Goal: Information Seeking & Learning: Understand process/instructions

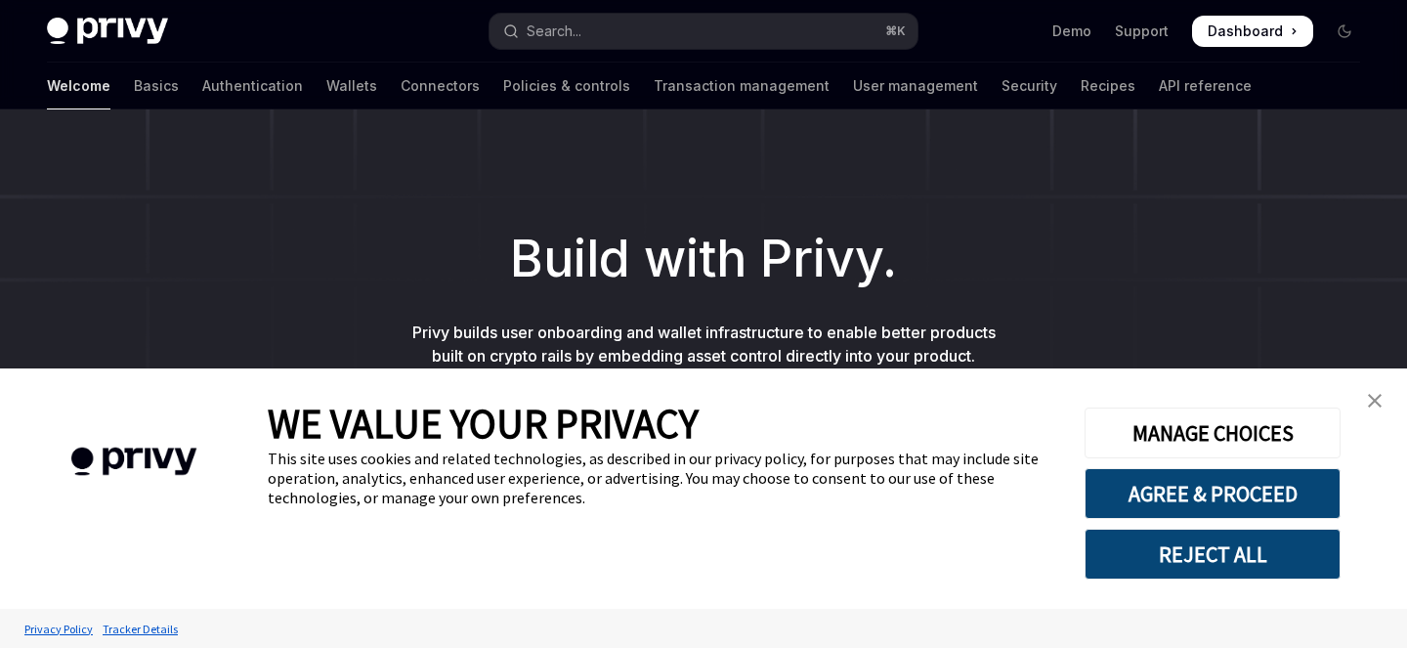
type textarea "*"
click at [1260, 537] on button "REJECT ALL" at bounding box center [1213, 554] width 256 height 51
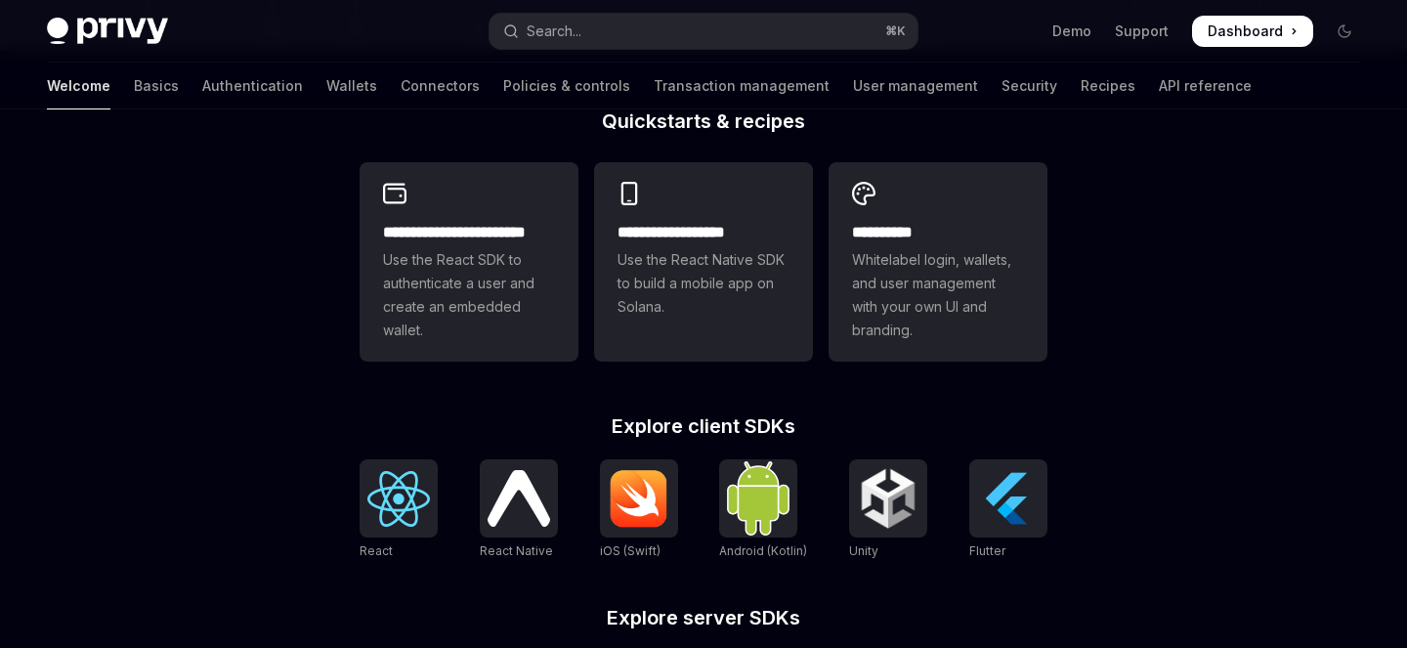
scroll to position [481, 0]
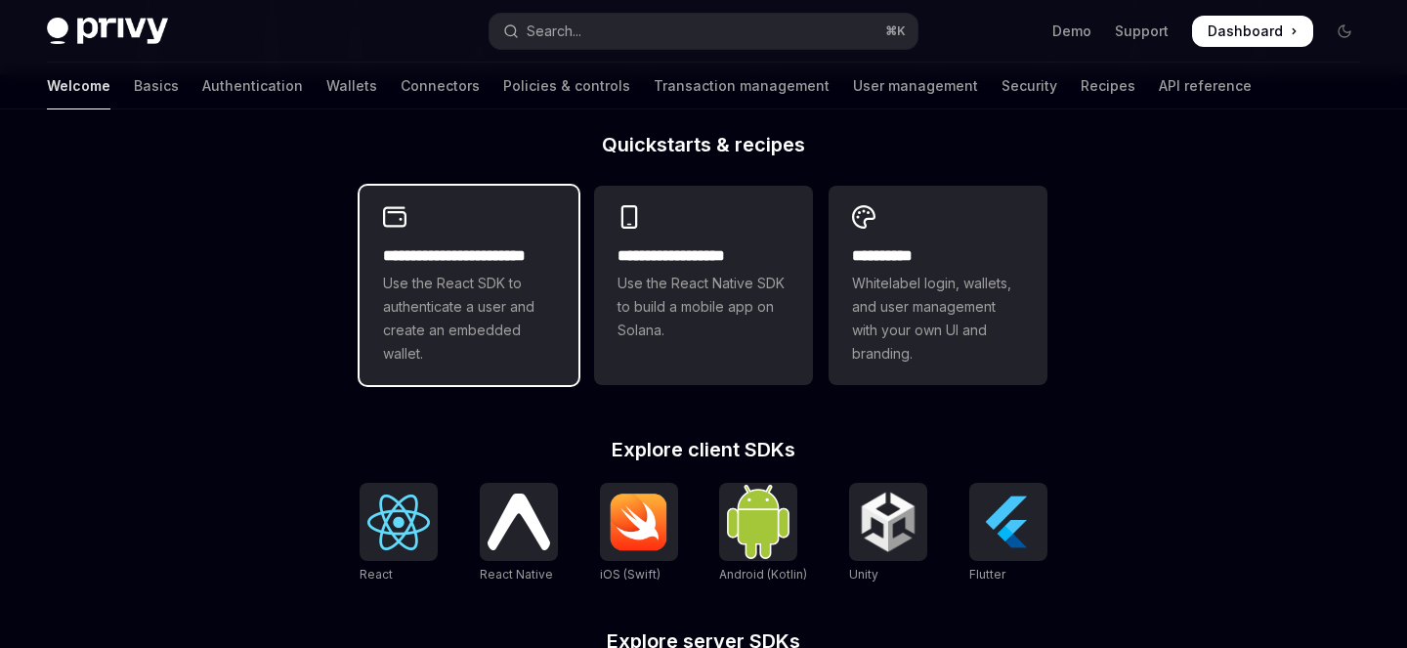
click at [458, 261] on h2 "**********" at bounding box center [469, 255] width 172 height 23
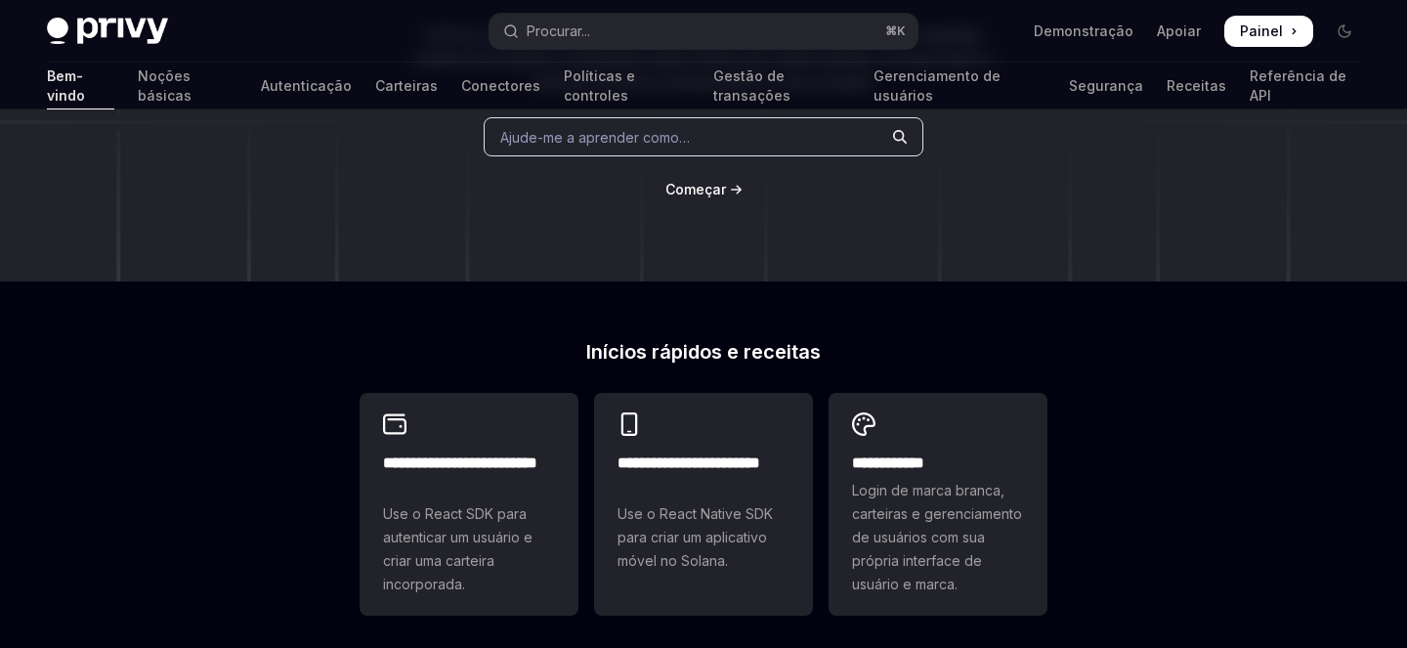
scroll to position [298, 0]
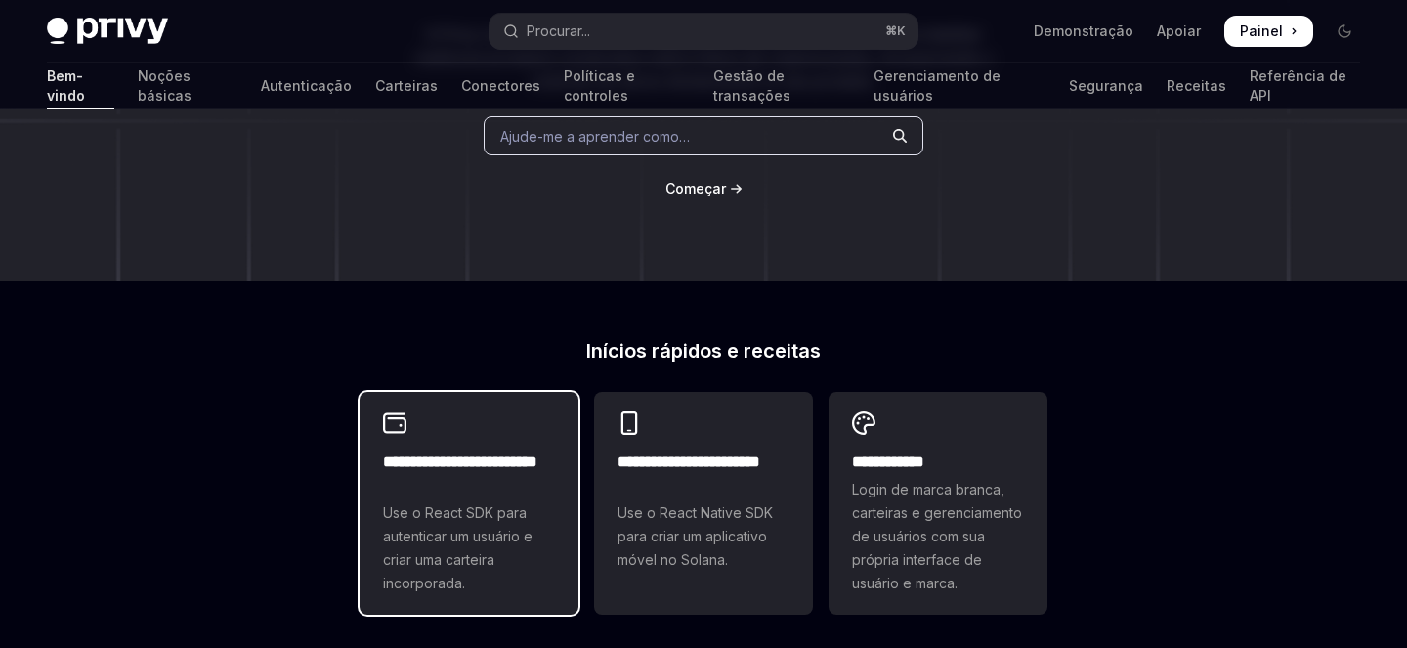
click at [442, 484] on h2 "**********" at bounding box center [469, 474] width 172 height 47
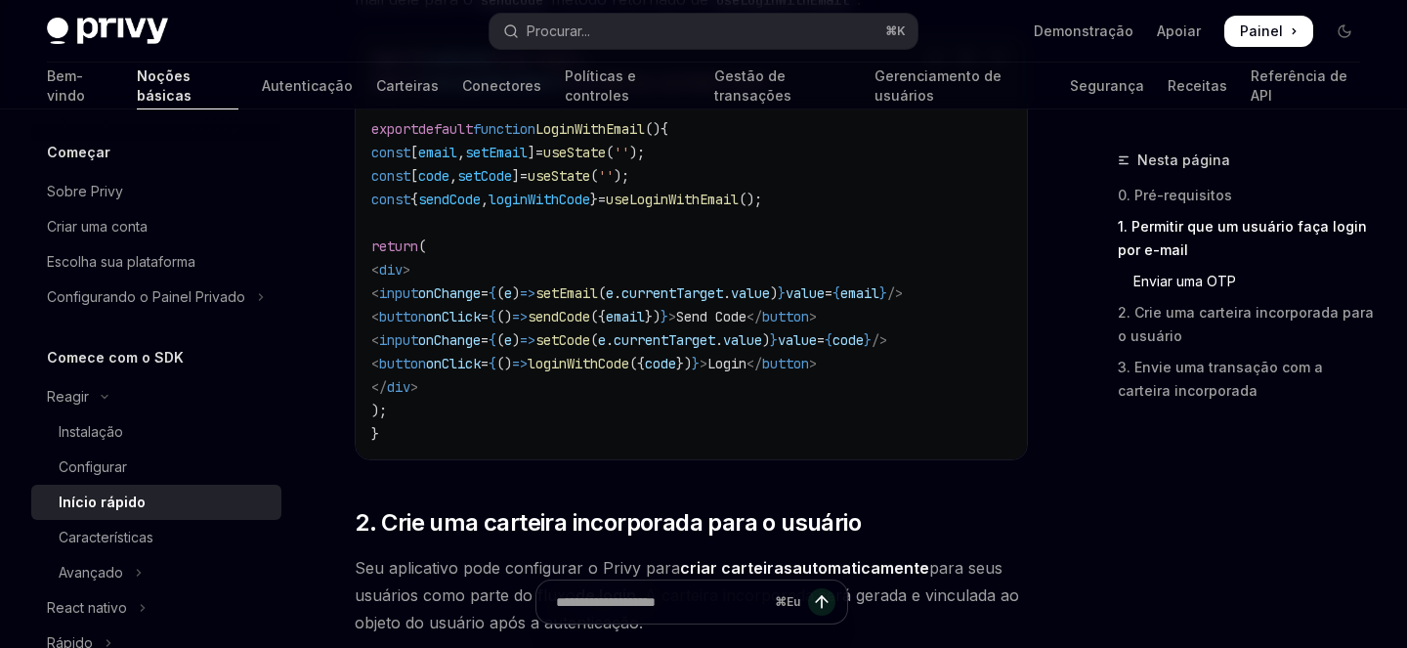
scroll to position [1062, 0]
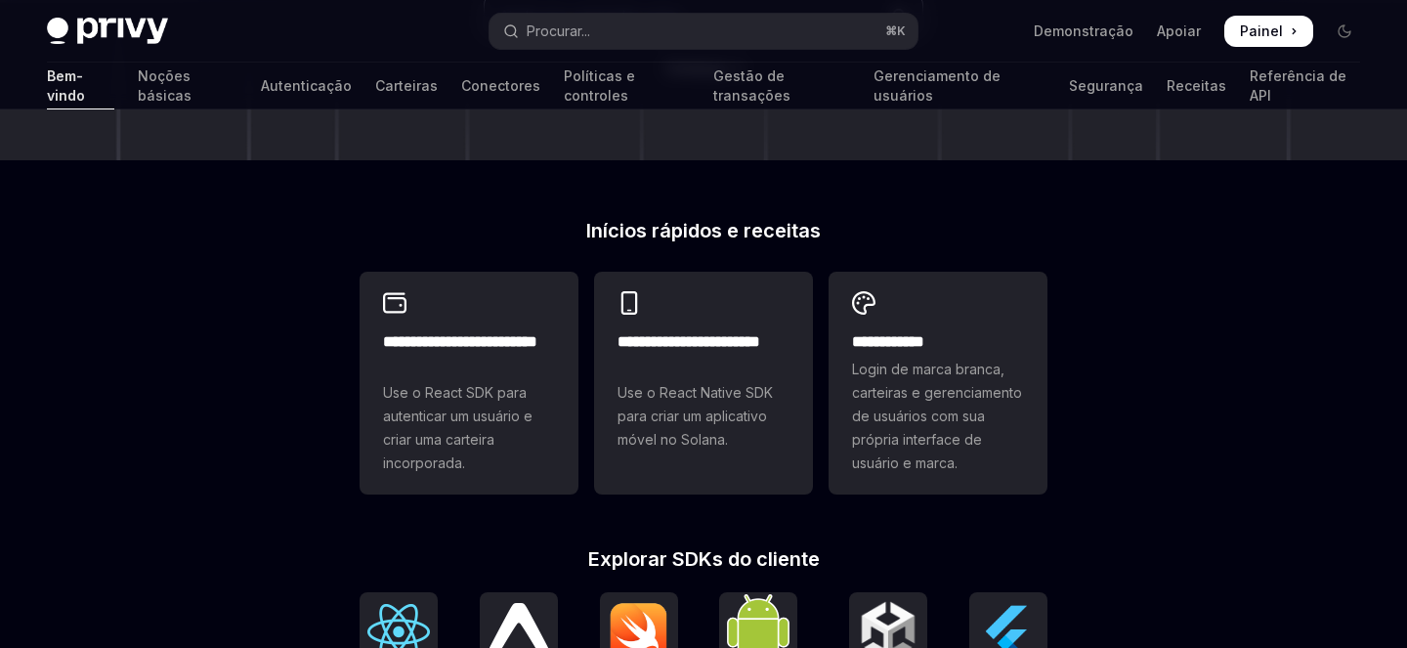
scroll to position [440, 0]
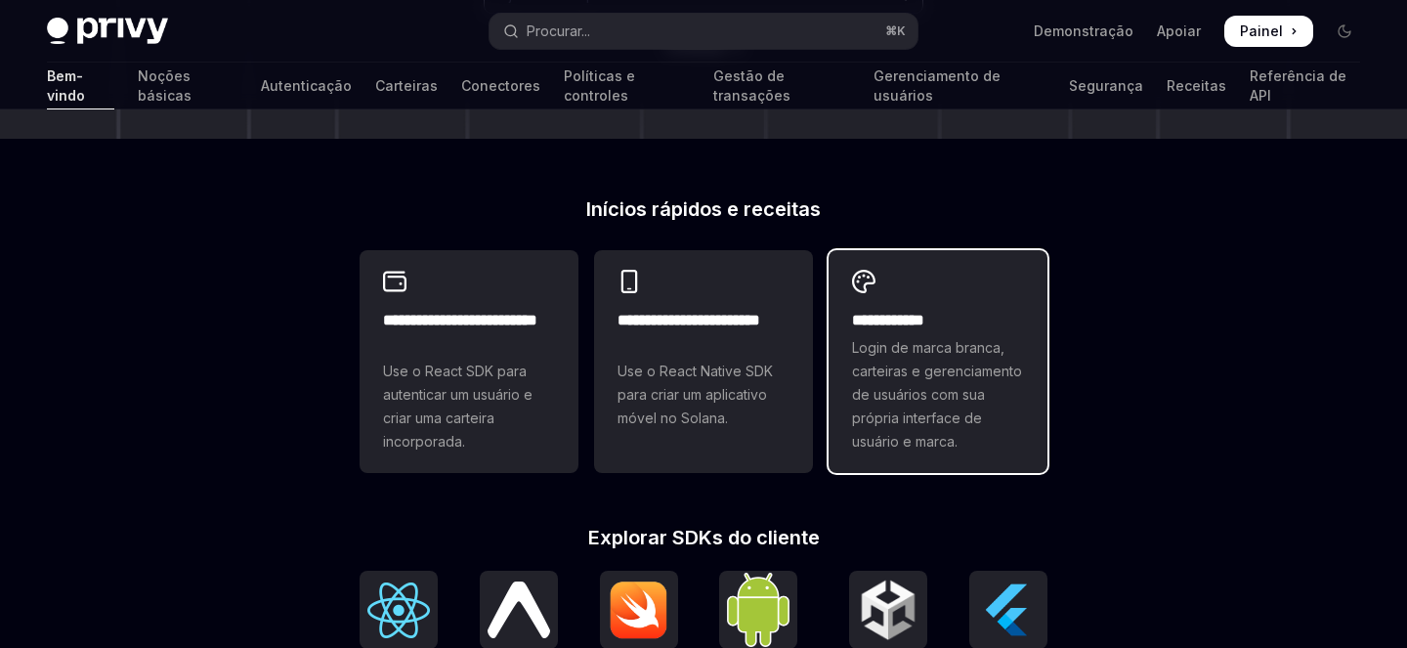
click at [954, 341] on font "Login de marca branca, carteiras e gerenciamento de usuários com sua própria in…" at bounding box center [937, 394] width 170 height 110
type textarea "*"
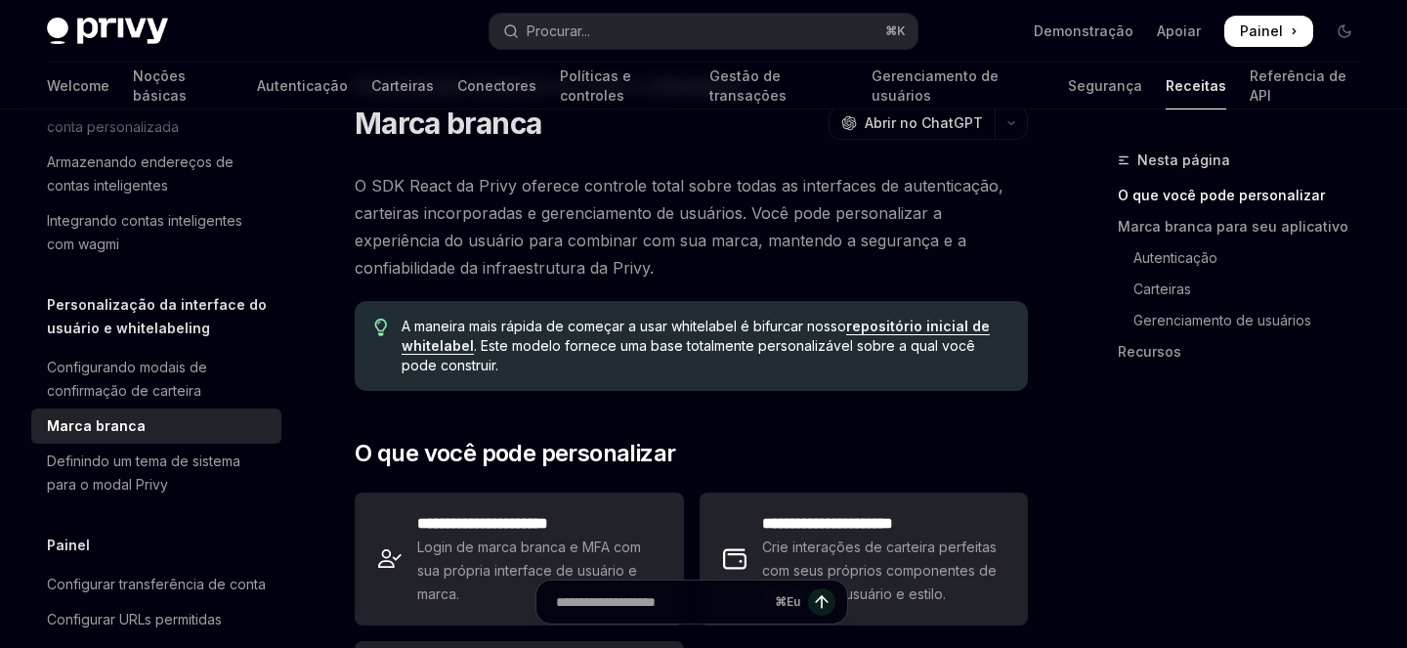
scroll to position [75, 0]
click at [959, 330] on font "repositório inicial de whitelabel" at bounding box center [696, 335] width 588 height 36
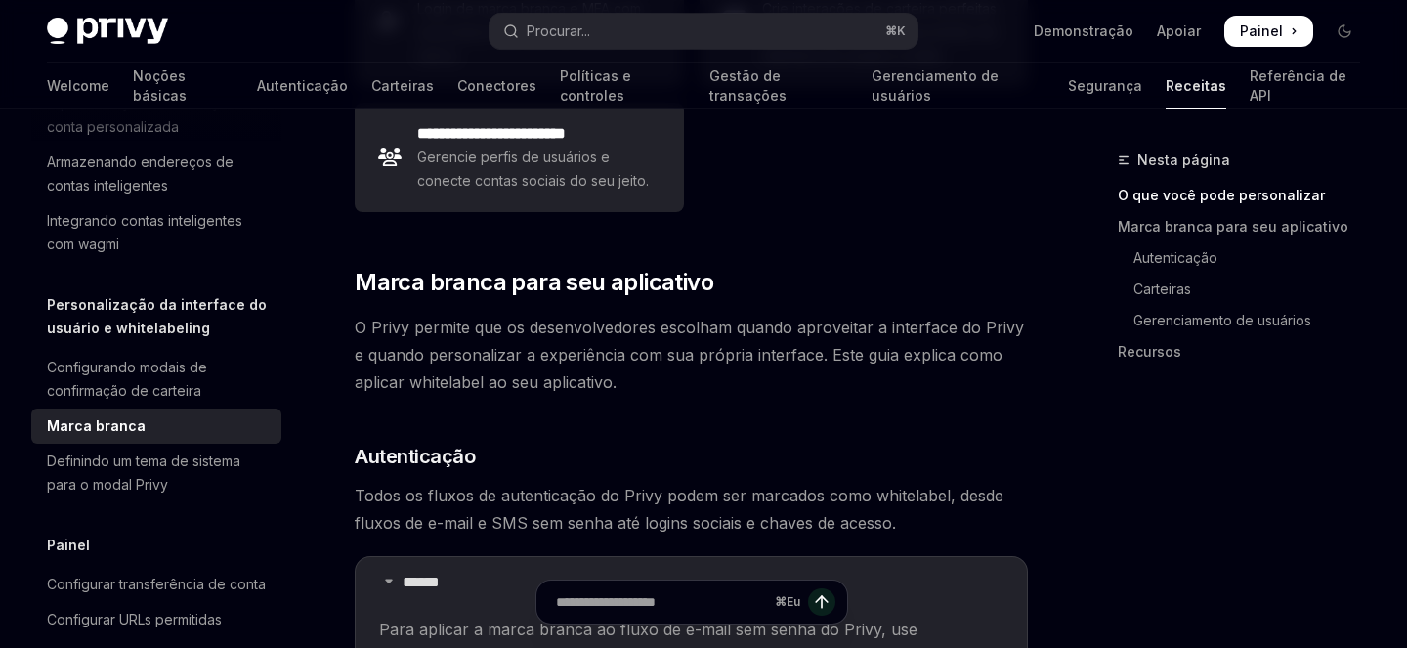
scroll to position [653, 0]
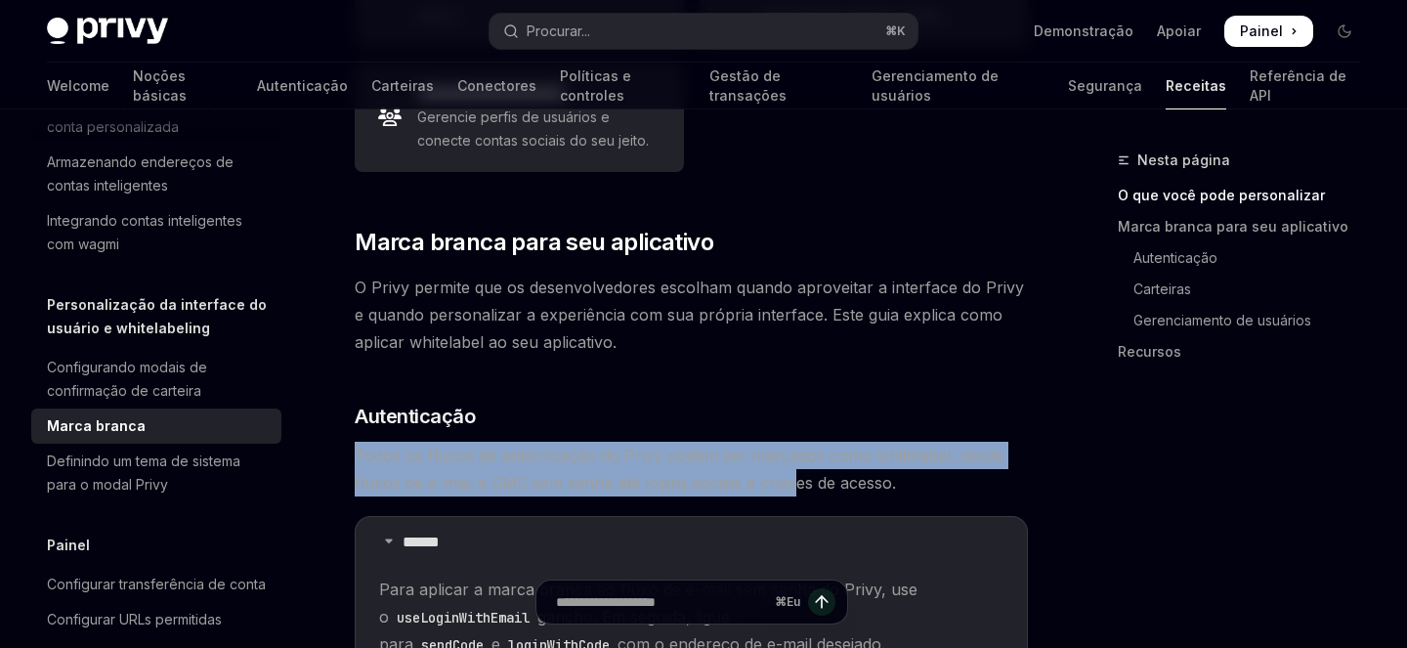
drag, startPoint x: 576, startPoint y: 412, endPoint x: 813, endPoint y: 485, distance: 248.2
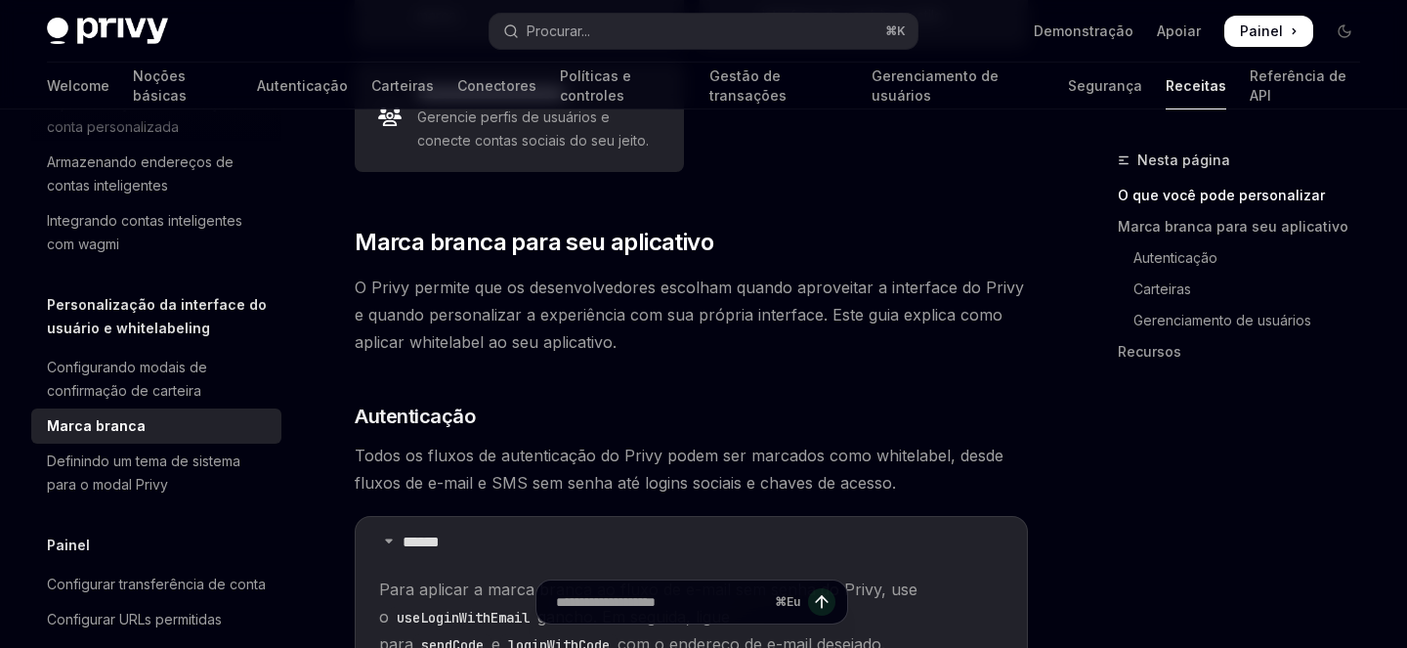
click at [1264, 477] on div "Nesta página O que você pode personalizar Marca branca para seu aplicativo Aute…" at bounding box center [1227, 398] width 297 height 499
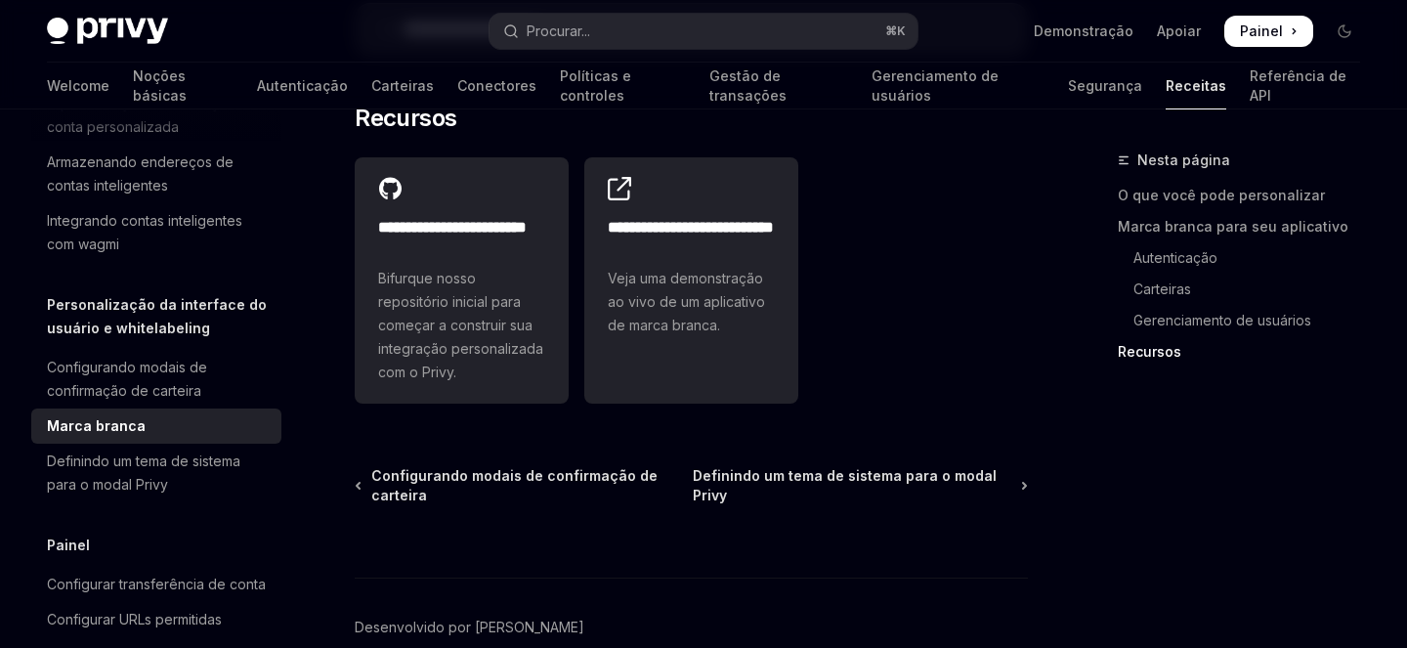
scroll to position [3093, 0]
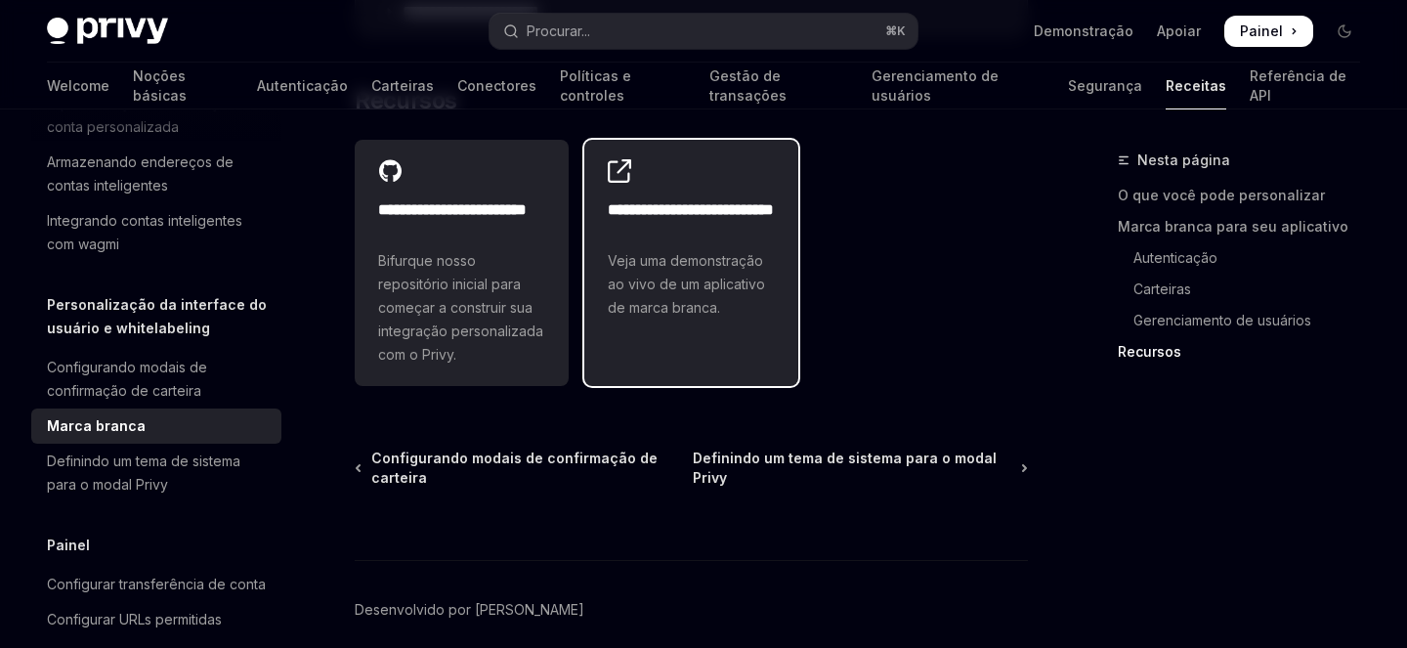
click at [648, 267] on font "Veja uma demonstração ao vivo de um aplicativo de marca branca." at bounding box center [686, 284] width 157 height 64
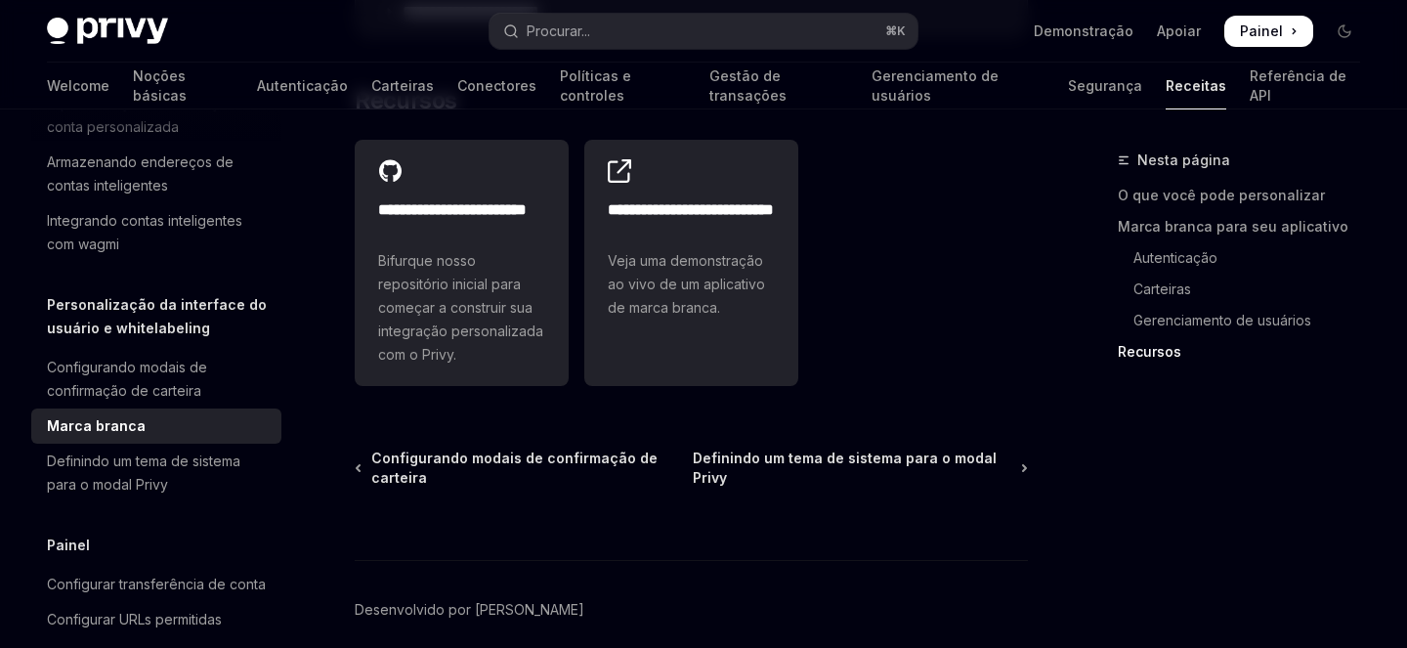
click at [893, 288] on div "**********" at bounding box center [691, 263] width 673 height 262
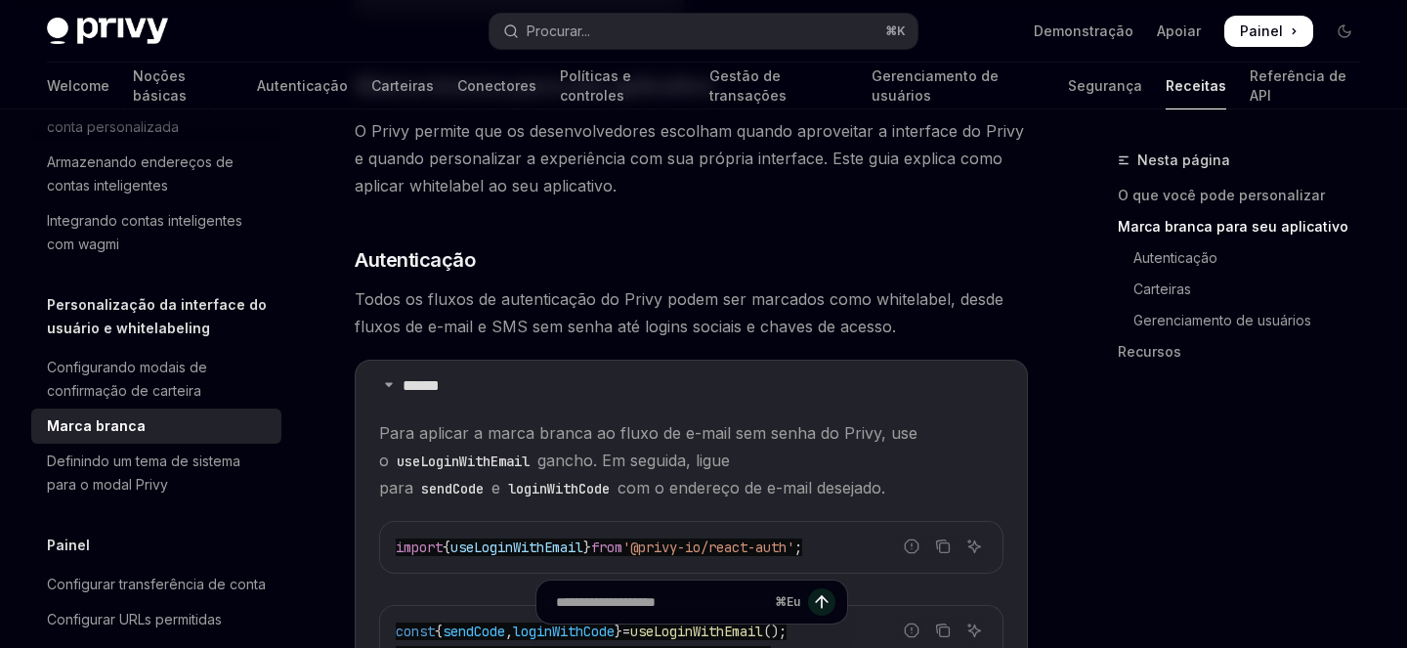
scroll to position [699, 0]
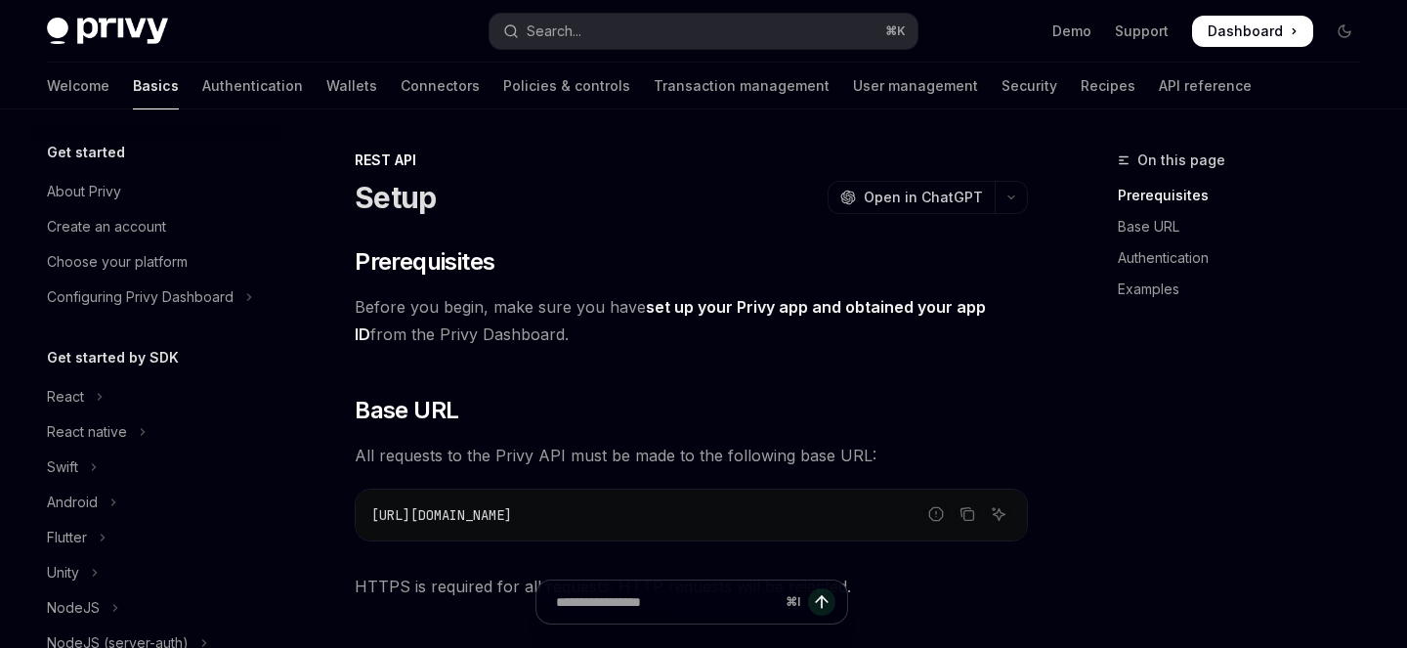
scroll to position [440, 0]
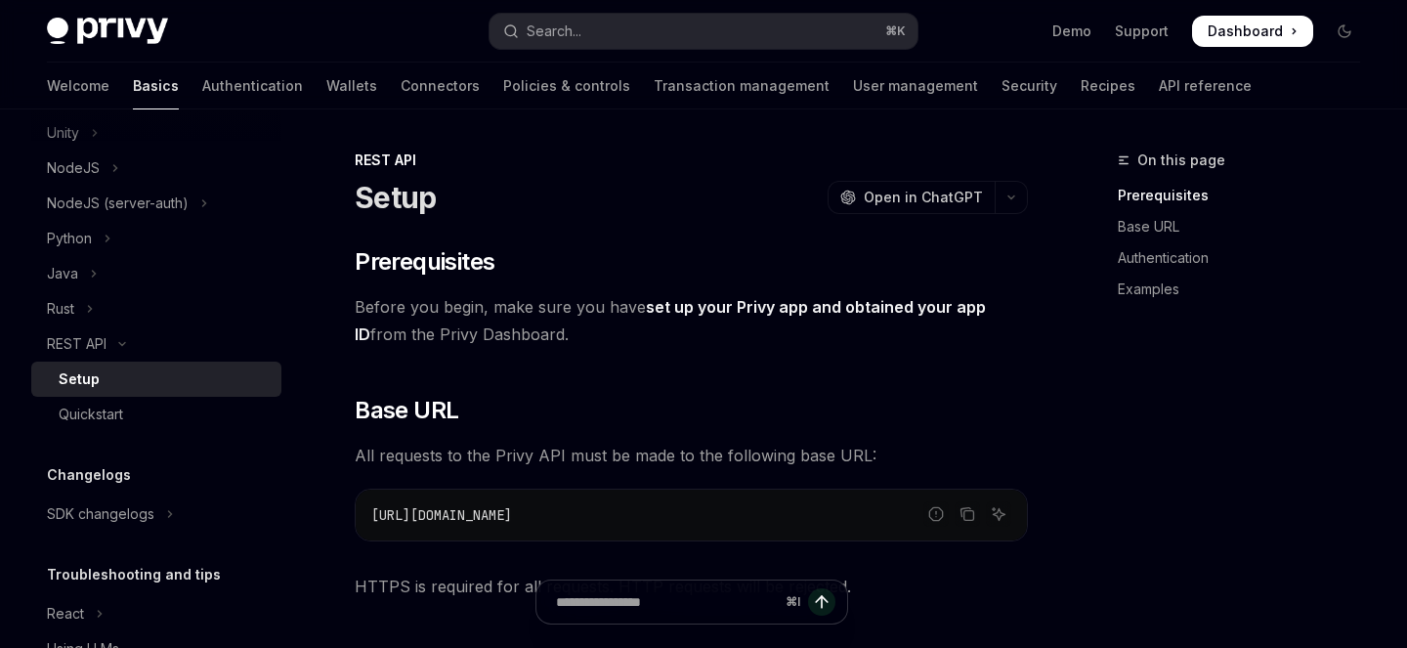
click at [380, 308] on span "Before you begin, make sure you have set up your Privy app and obtained your ap…" at bounding box center [691, 320] width 673 height 55
drag, startPoint x: 380, startPoint y: 308, endPoint x: 479, endPoint y: 308, distance: 98.7
click at [479, 308] on span "Before you begin, make sure you have set up your Privy app and obtained your ap…" at bounding box center [691, 320] width 673 height 55
click at [540, 300] on span "Before you begin, make sure you have set up your Privy app and obtained your ap…" at bounding box center [691, 320] width 673 height 55
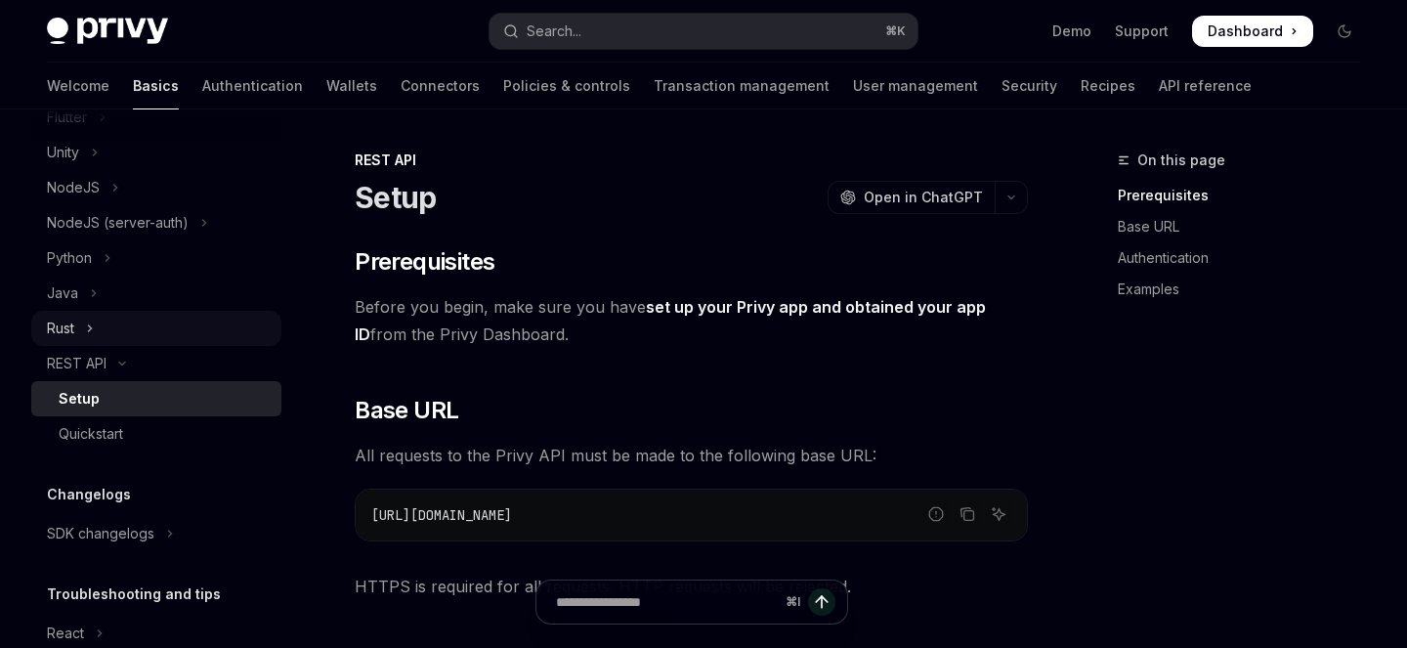
scroll to position [415, 0]
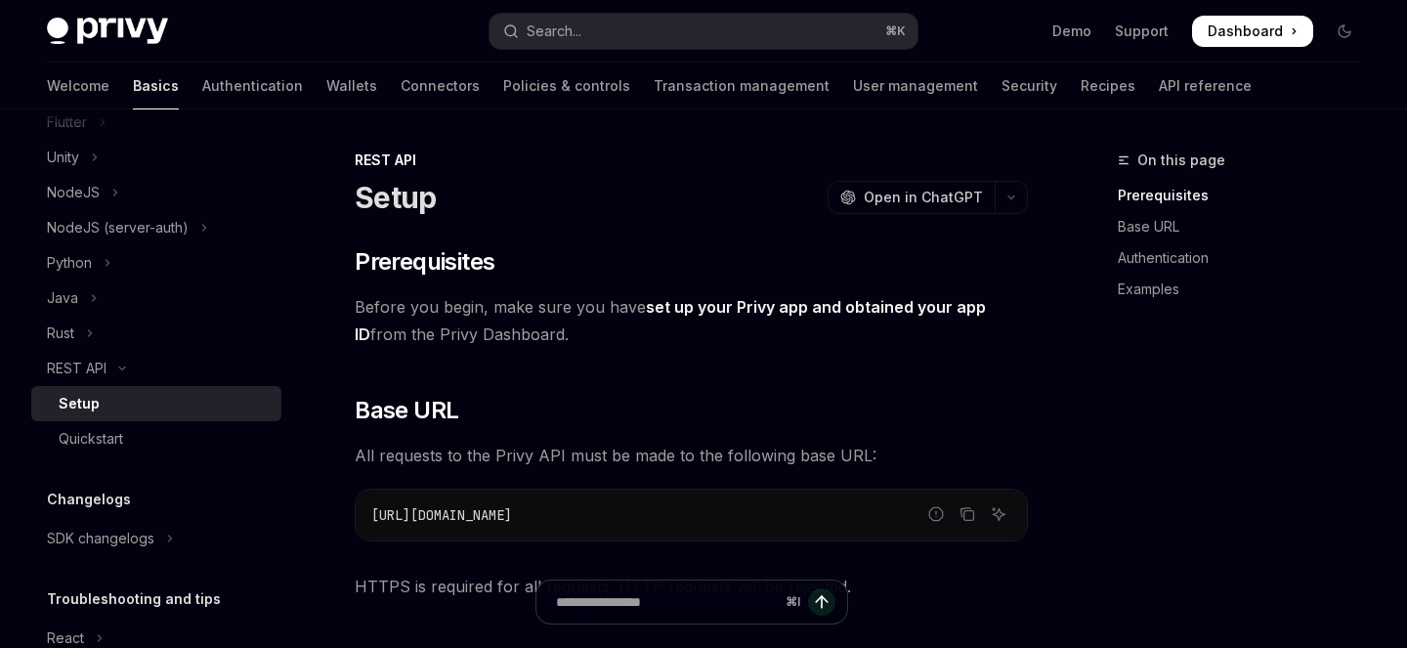
click at [580, 207] on div "Setup OpenAI Open in ChatGPT" at bounding box center [691, 197] width 673 height 35
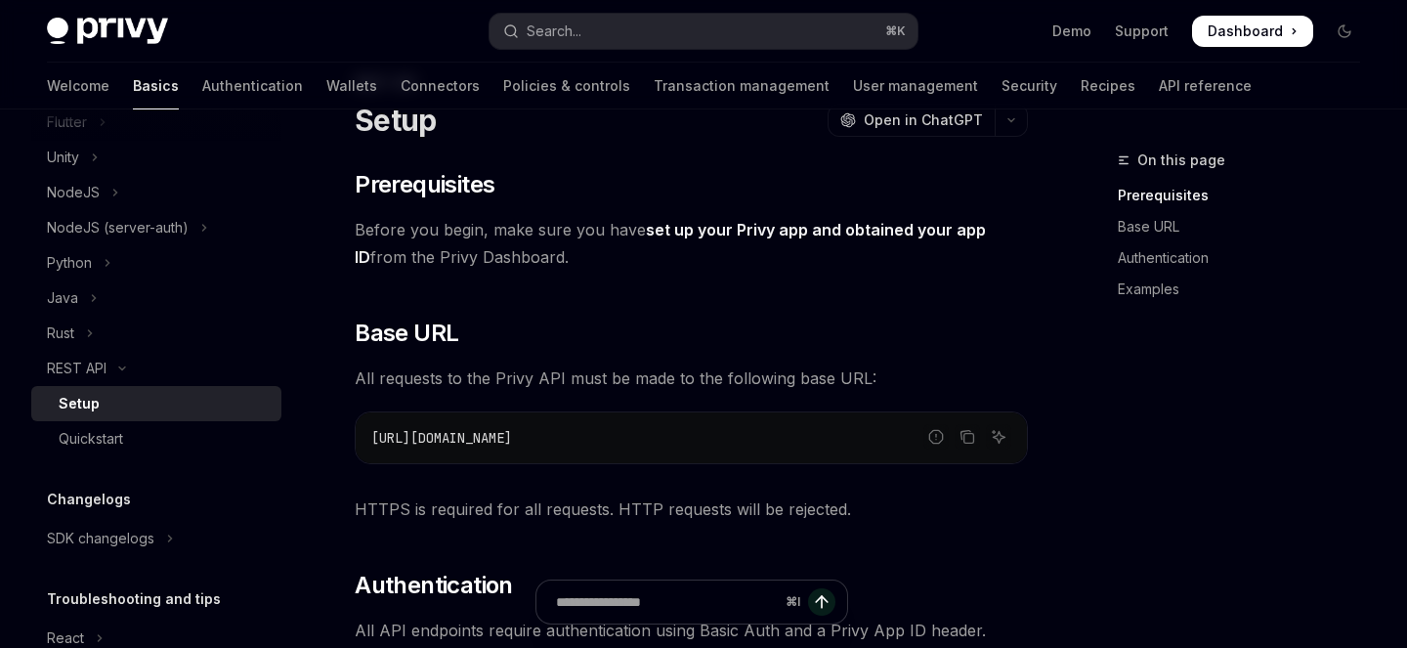
scroll to position [0, 0]
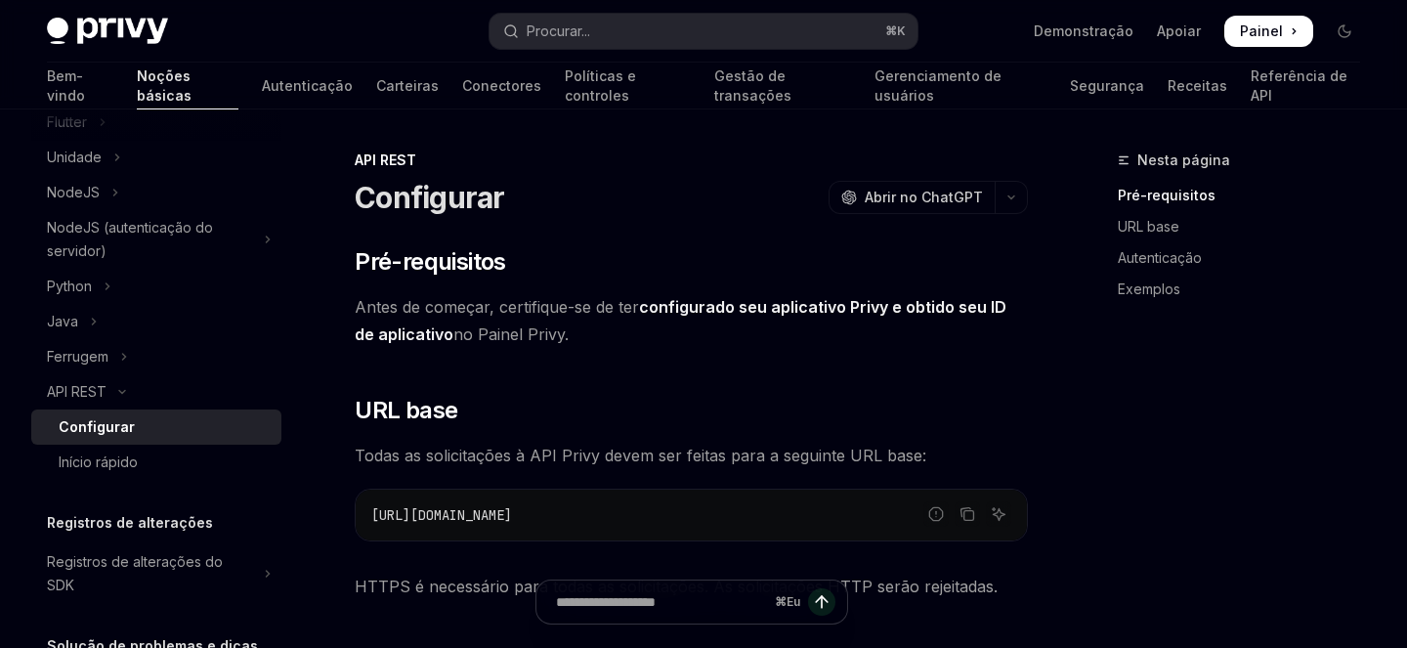
click at [365, 311] on font "Antes de começar, certifique-se de ter" at bounding box center [497, 307] width 284 height 20
click at [372, 311] on font "Antes de começar, certifique-se de ter" at bounding box center [497, 307] width 284 height 20
drag, startPoint x: 372, startPoint y: 311, endPoint x: 614, endPoint y: 311, distance: 241.4
click at [614, 311] on font "Antes de começar, certifique-se de ter" at bounding box center [497, 307] width 284 height 20
click at [691, 257] on h2 "​ Pré-requisitos" at bounding box center [691, 261] width 673 height 31
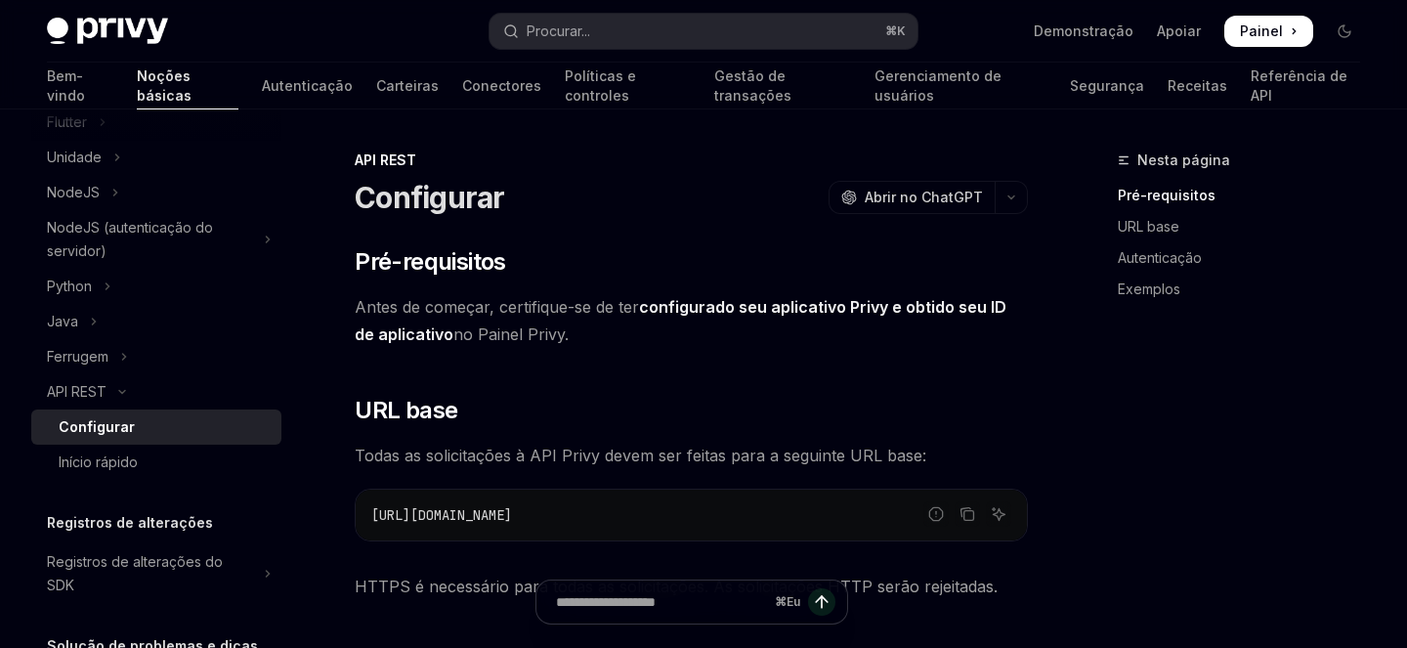
click at [781, 307] on font "configurado seu aplicativo Privy e obtido seu ID de aplicativo" at bounding box center [681, 320] width 652 height 47
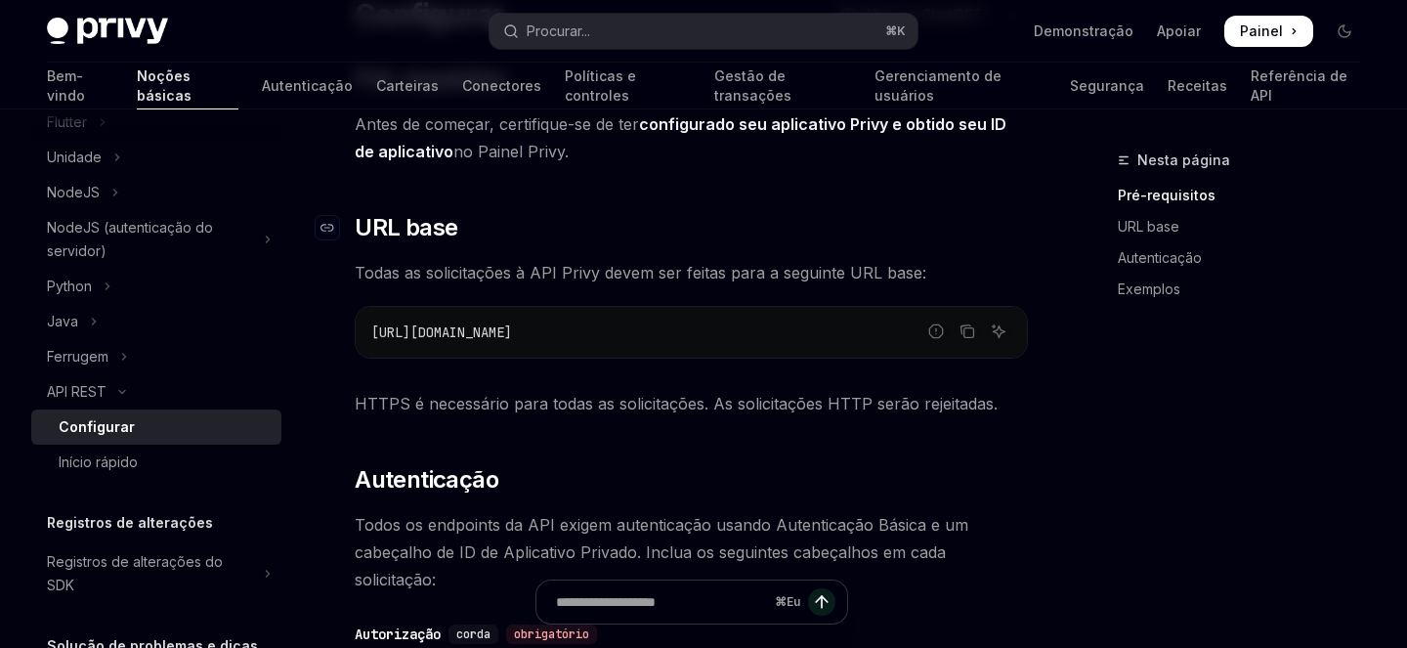
scroll to position [196, 0]
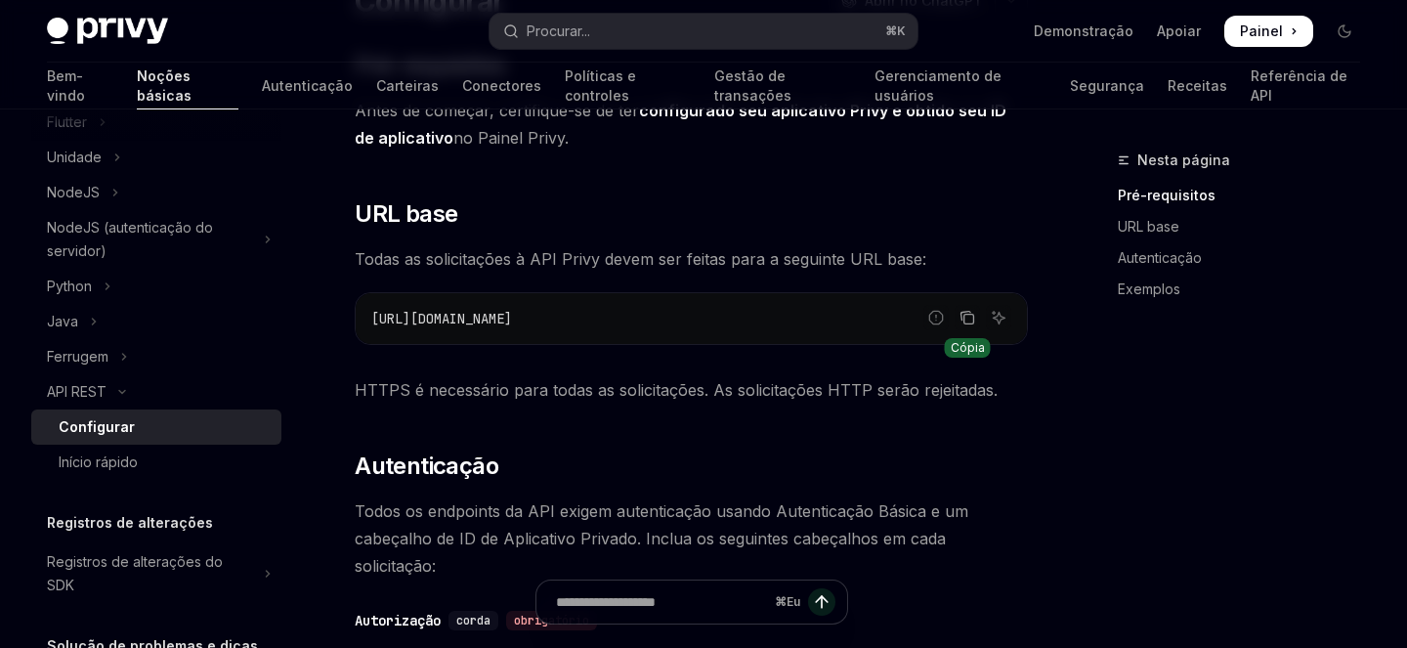
click at [970, 320] on icon "Copie o conteúdo do bloco de código" at bounding box center [968, 318] width 16 height 16
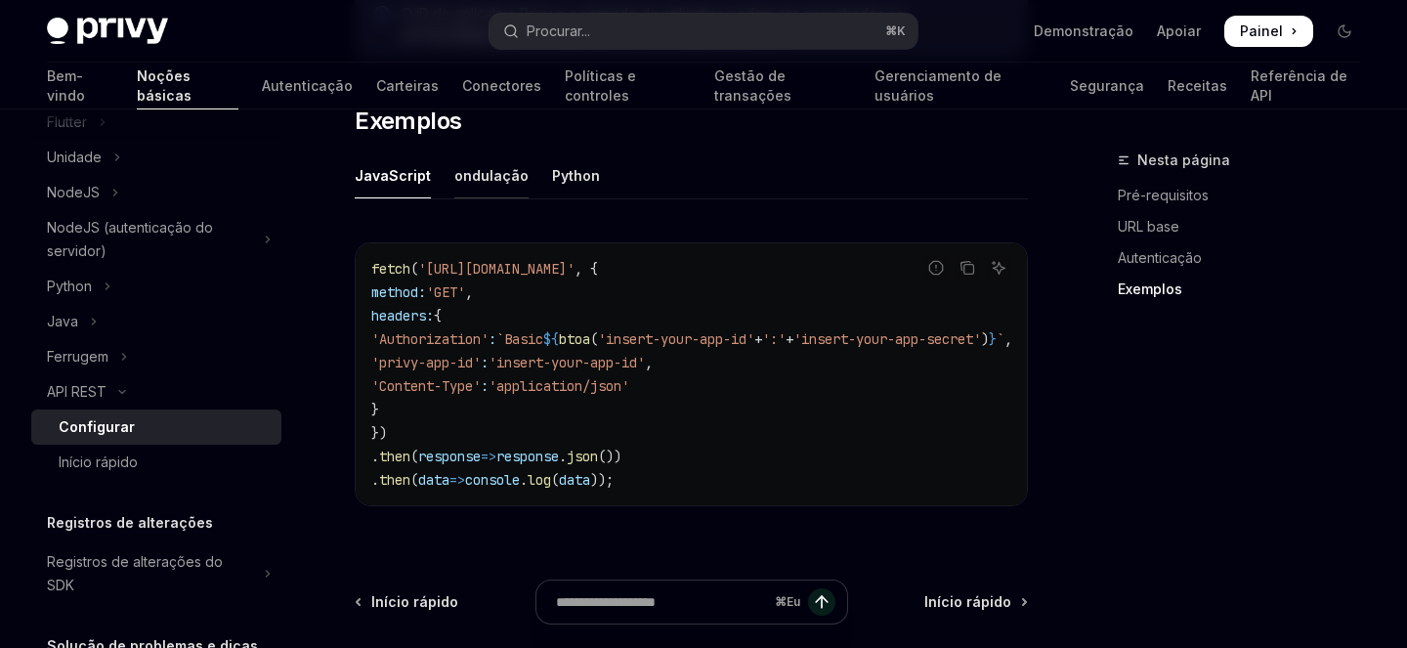
scroll to position [1115, 0]
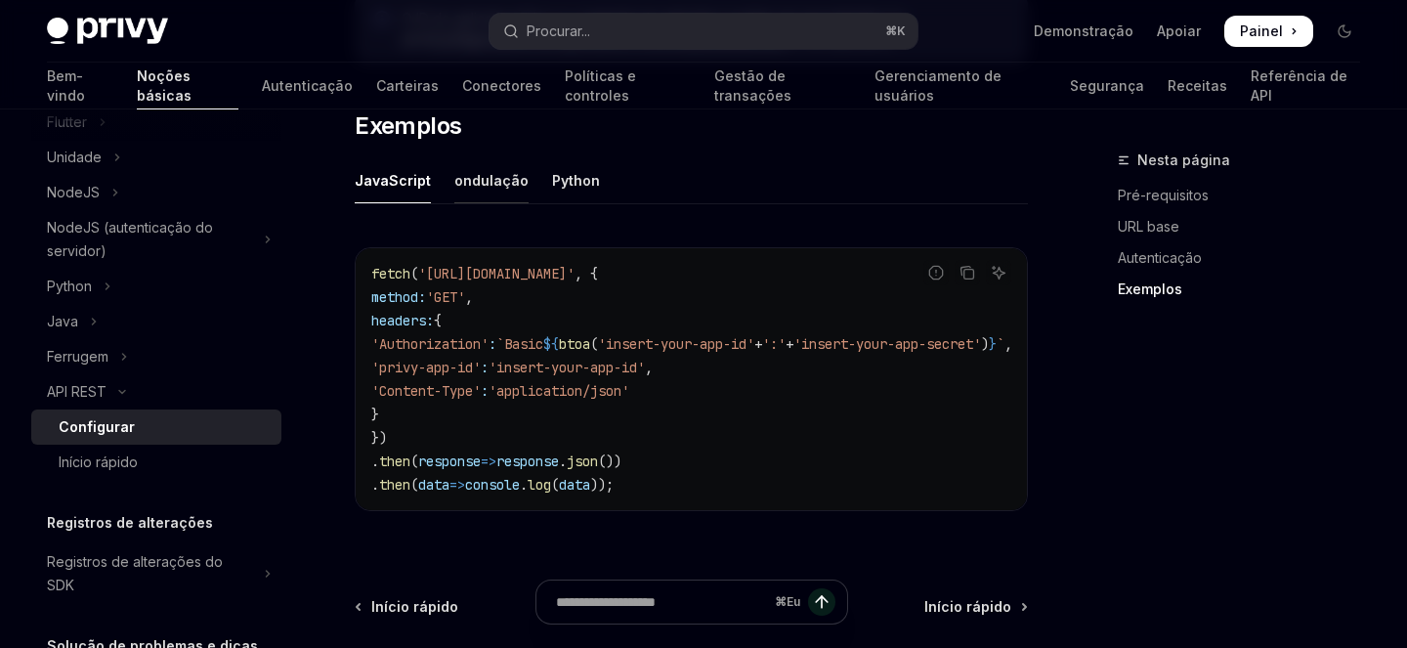
click at [497, 169] on font "ondulação" at bounding box center [491, 180] width 74 height 23
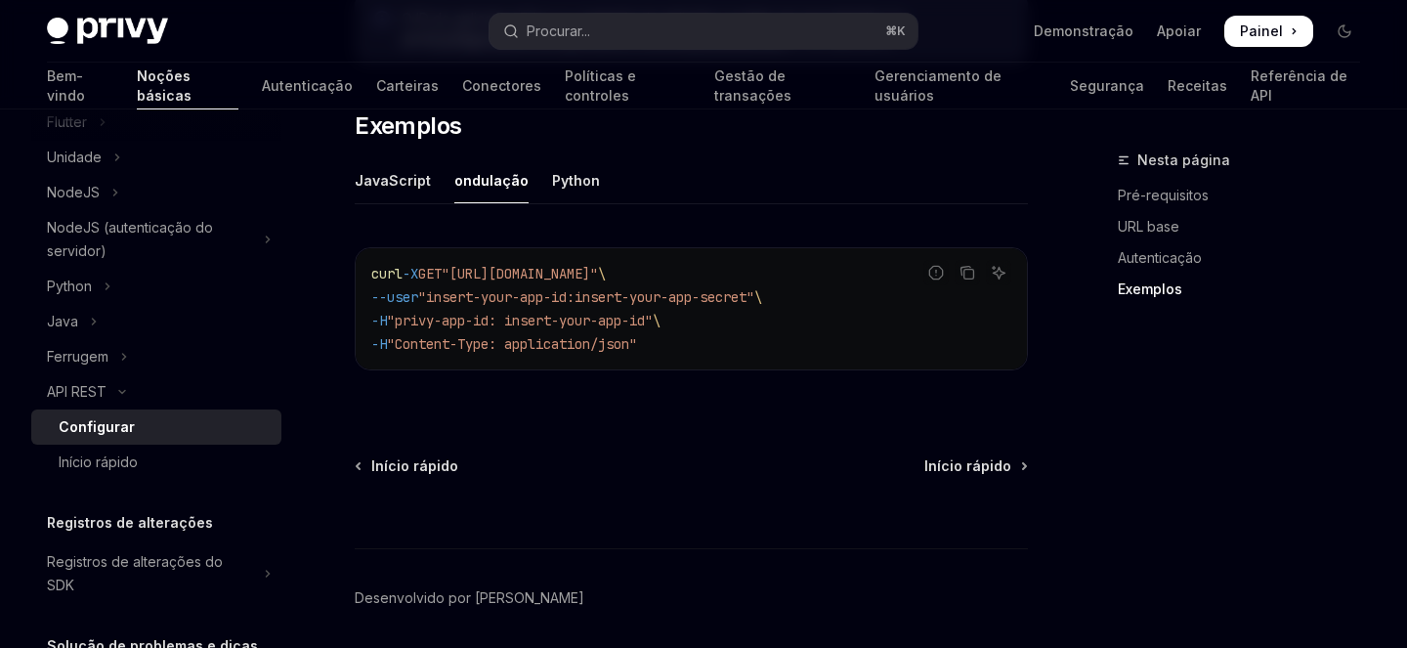
click at [487, 275] on span ""https://api.privy.io/v1/wallets"" at bounding box center [520, 274] width 156 height 18
drag, startPoint x: 487, startPoint y: 275, endPoint x: 711, endPoint y: 275, distance: 224.8
click at [598, 275] on span ""https://api.privy.io/v1/wallets"" at bounding box center [520, 274] width 156 height 18
copy span "https://api.privy.io/v1/wallets"
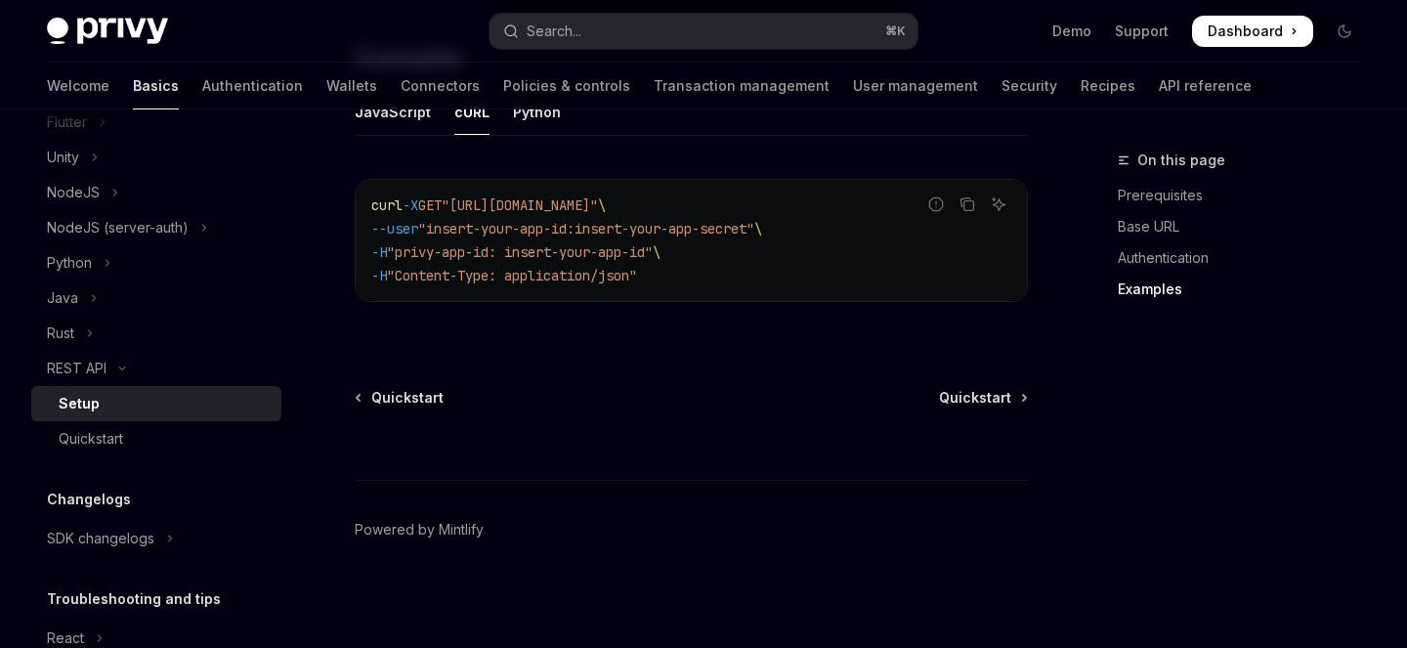
scroll to position [1089, 0]
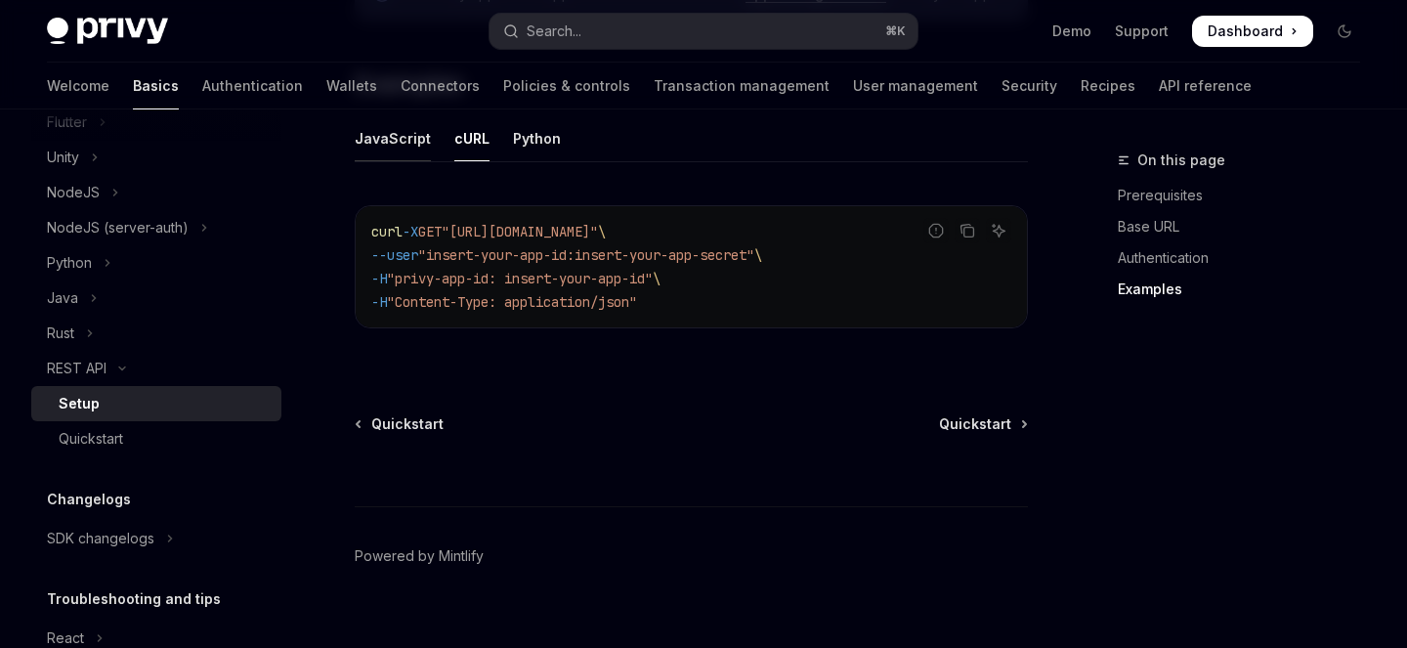
click at [392, 115] on div "JavaScript" at bounding box center [393, 138] width 76 height 46
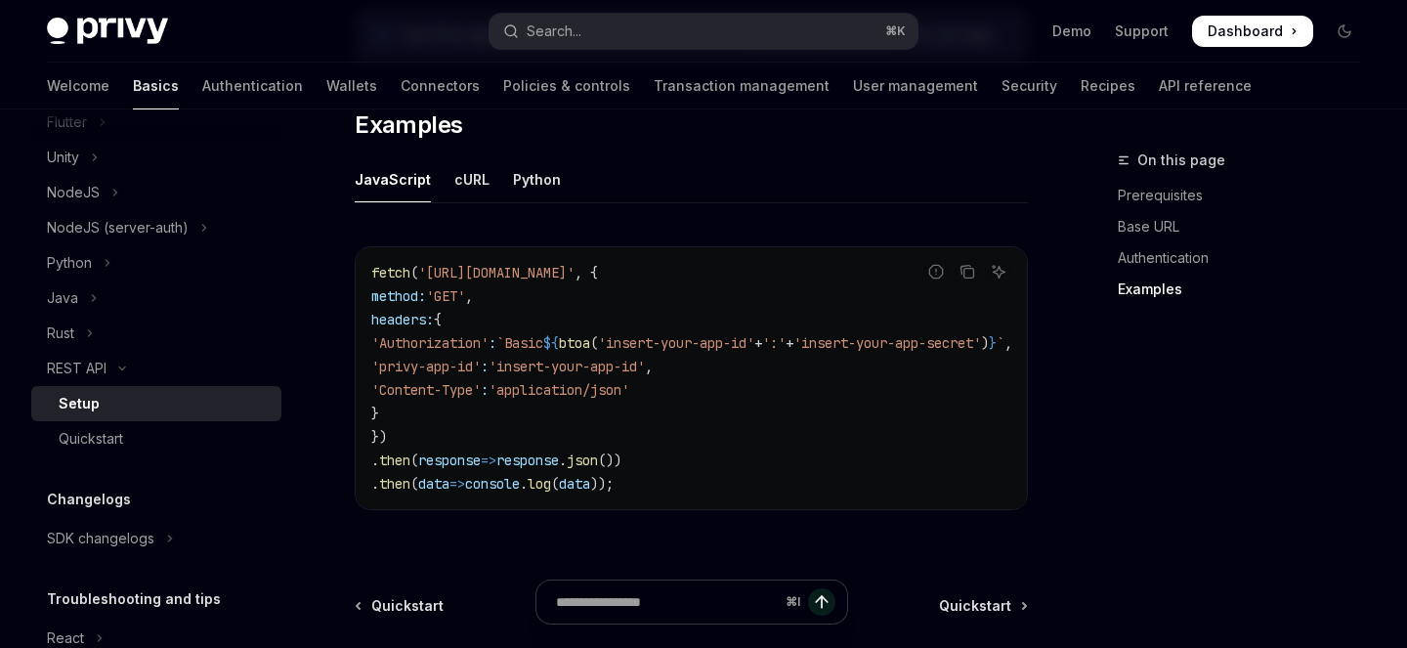
scroll to position [1021, 0]
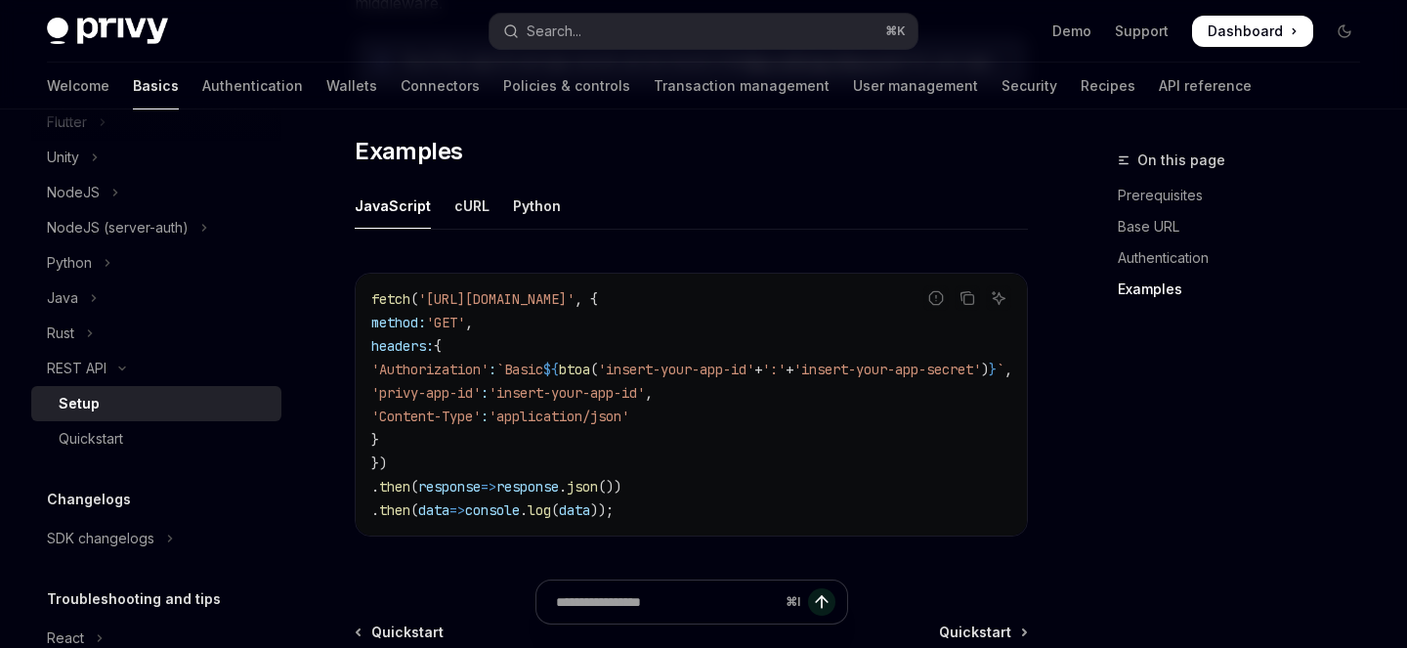
click at [471, 361] on span "'Authorization'" at bounding box center [429, 370] width 117 height 18
copy span "Authorization"
click at [481, 183] on div "cURL" at bounding box center [471, 206] width 35 height 46
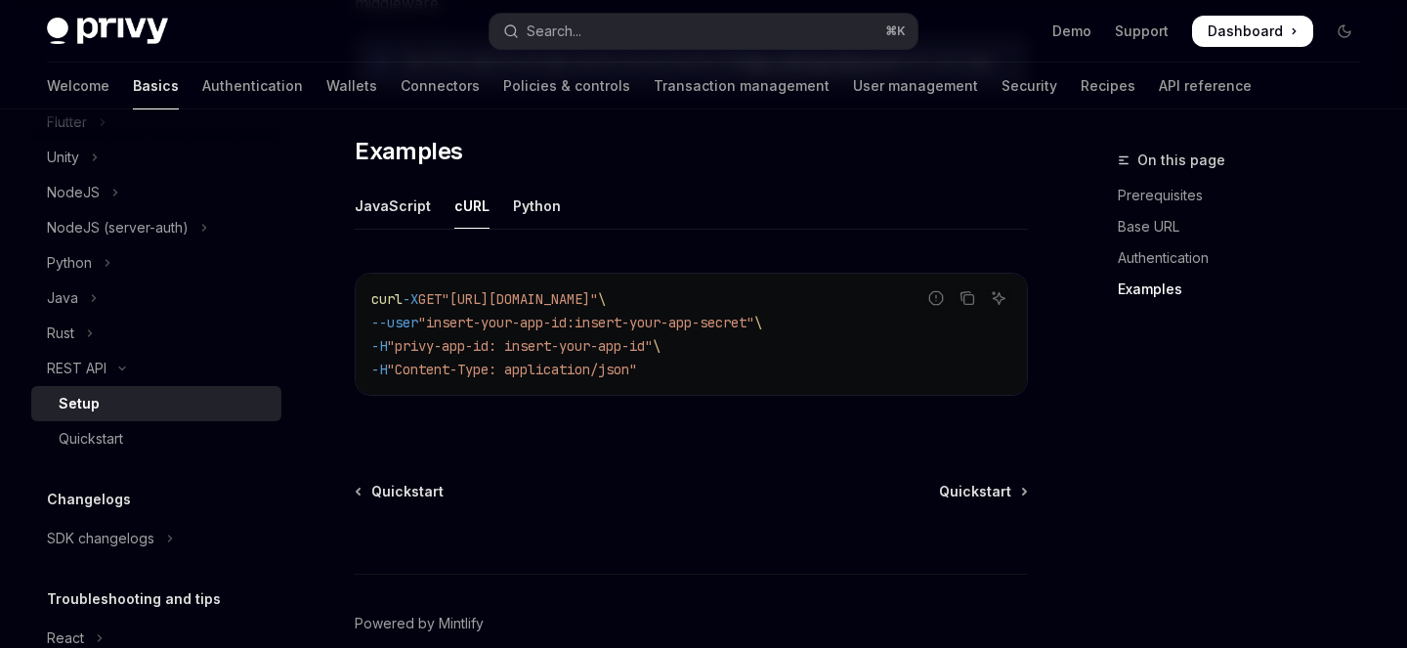
click at [466, 314] on span ""insert-your-app-id:insert-your-app-secret"" at bounding box center [586, 323] width 336 height 18
drag, startPoint x: 466, startPoint y: 297, endPoint x: 555, endPoint y: 290, distance: 89.2
click at [555, 314] on span ""insert-your-app-id:insert-your-app-secret"" at bounding box center [586, 323] width 336 height 18
click at [429, 337] on span ""privy-app-id: insert-your-app-id"" at bounding box center [520, 346] width 266 height 18
drag, startPoint x: 429, startPoint y: 320, endPoint x: 511, endPoint y: 320, distance: 82.1
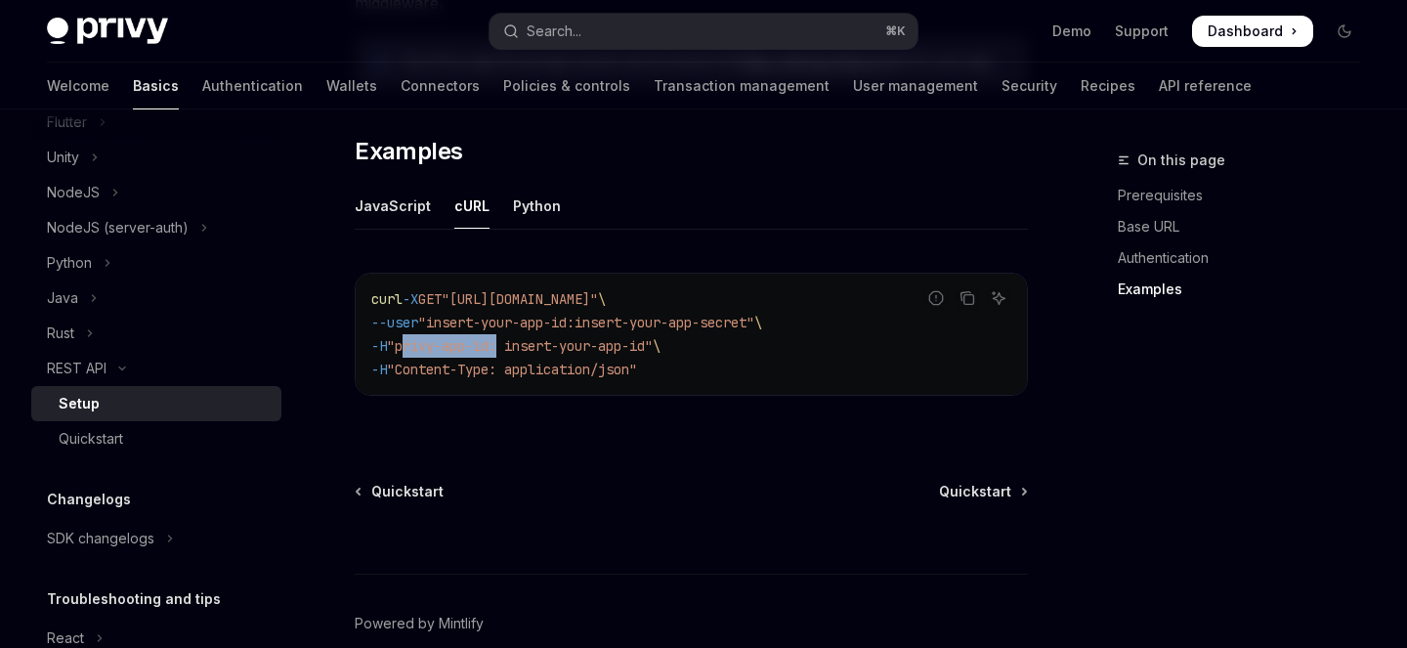
click at [511, 337] on span ""privy-app-id: insert-your-app-id"" at bounding box center [520, 346] width 266 height 18
copy span "privy-app-id"
click at [390, 183] on div "JavaScript" at bounding box center [393, 206] width 76 height 46
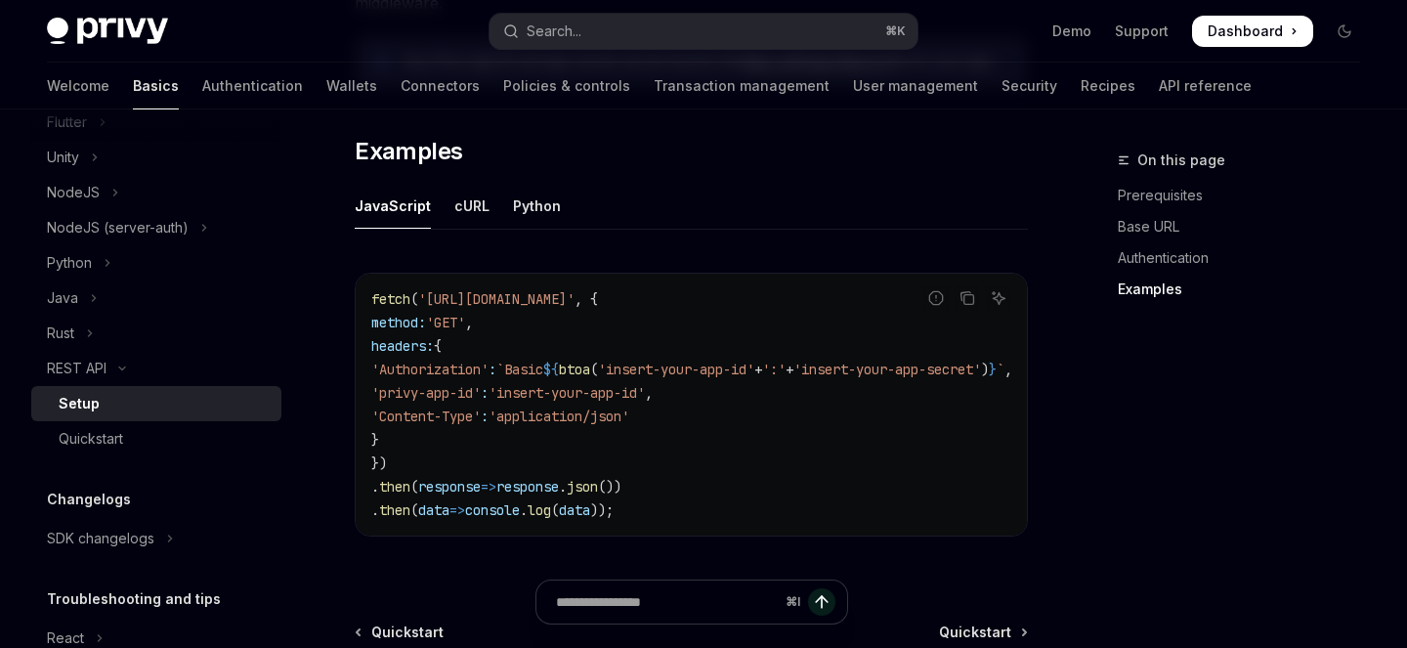
click at [425, 384] on span "'privy-app-id'" at bounding box center [425, 393] width 109 height 18
drag, startPoint x: 425, startPoint y: 362, endPoint x: 501, endPoint y: 365, distance: 76.3
click at [481, 384] on span "'privy-app-id'" at bounding box center [425, 393] width 109 height 18
copy span "privy-app-id"
click at [439, 408] on span "'Content-Type'" at bounding box center [425, 417] width 109 height 18
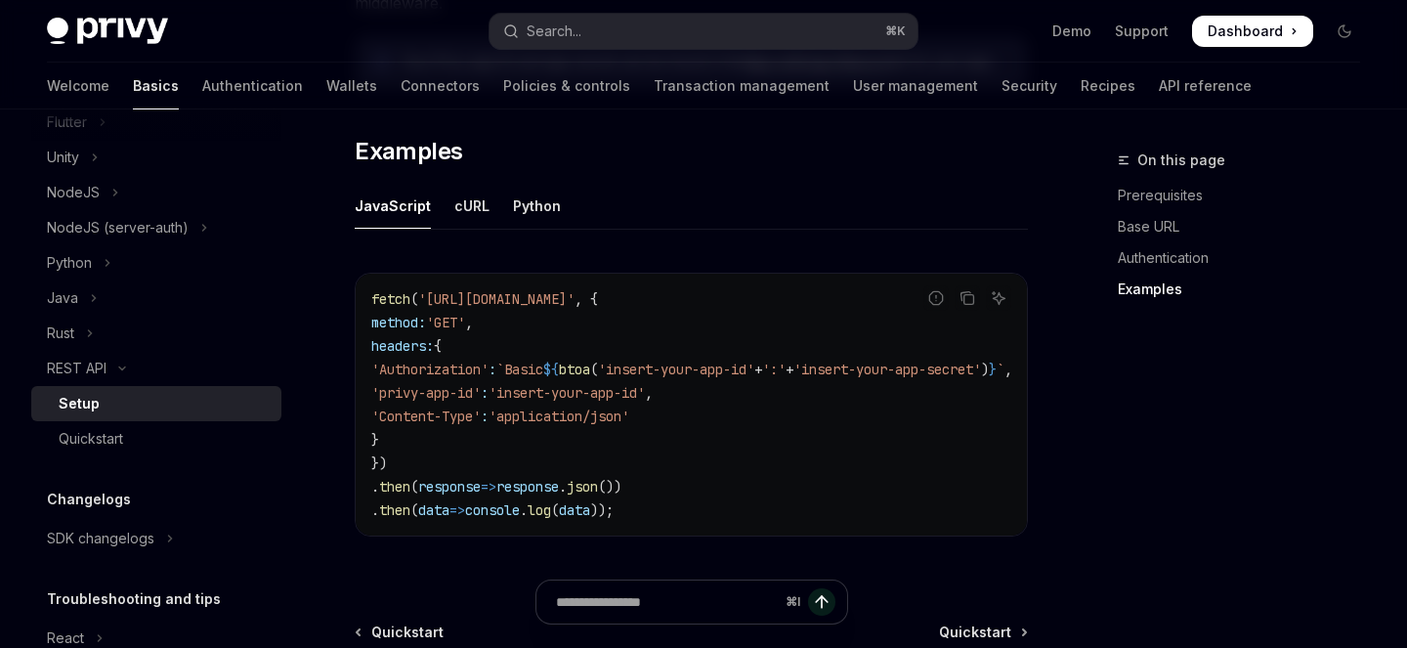
drag, startPoint x: 439, startPoint y: 388, endPoint x: 482, endPoint y: 388, distance: 43.0
click at [481, 408] on span "'Content-Type'" at bounding box center [425, 417] width 109 height 18
copy span "Content-Type"
click at [575, 376] on code "fetch ( 'https://api.privy.io/v1/wallets' , { method: 'GET' , headers: { 'Autho…" at bounding box center [715, 404] width 688 height 235
click at [589, 408] on span "'application/json'" at bounding box center [559, 417] width 141 height 18
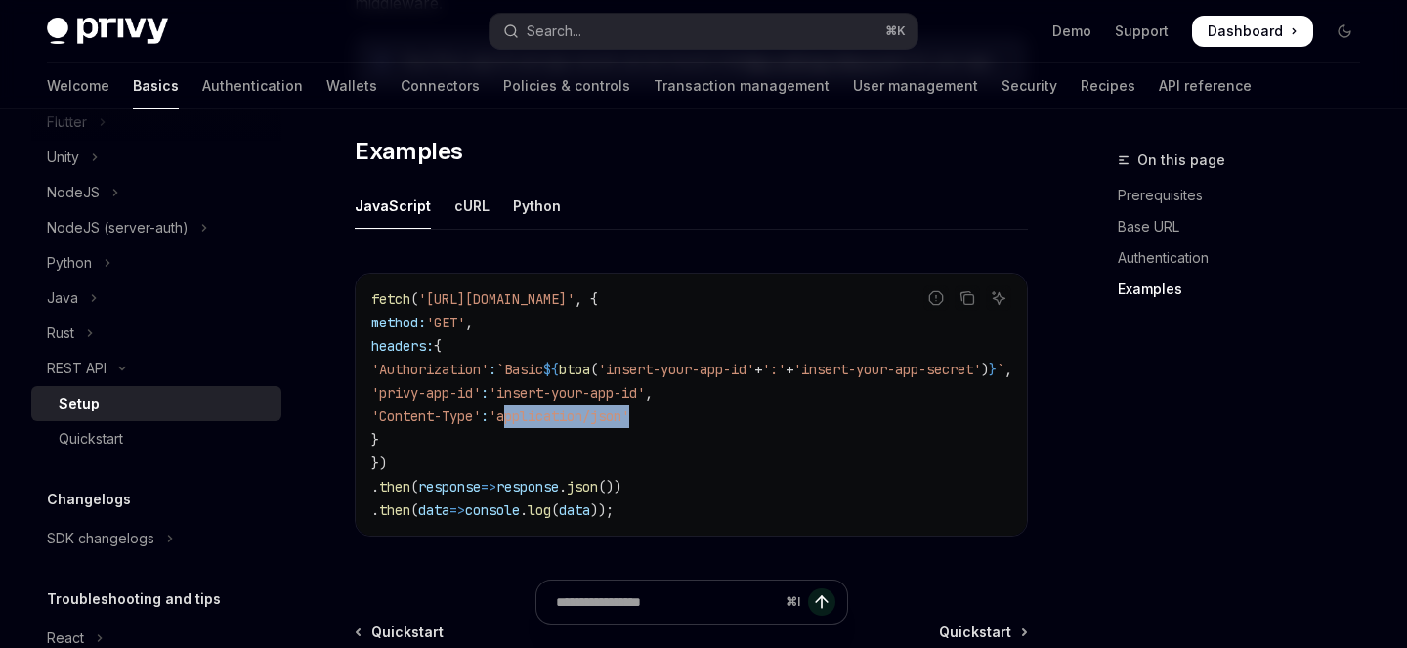
copy span "application/json"
drag, startPoint x: 589, startPoint y: 383, endPoint x: 658, endPoint y: 383, distance: 68.4
click at [629, 408] on span "'application/json'" at bounding box center [559, 417] width 141 height 18
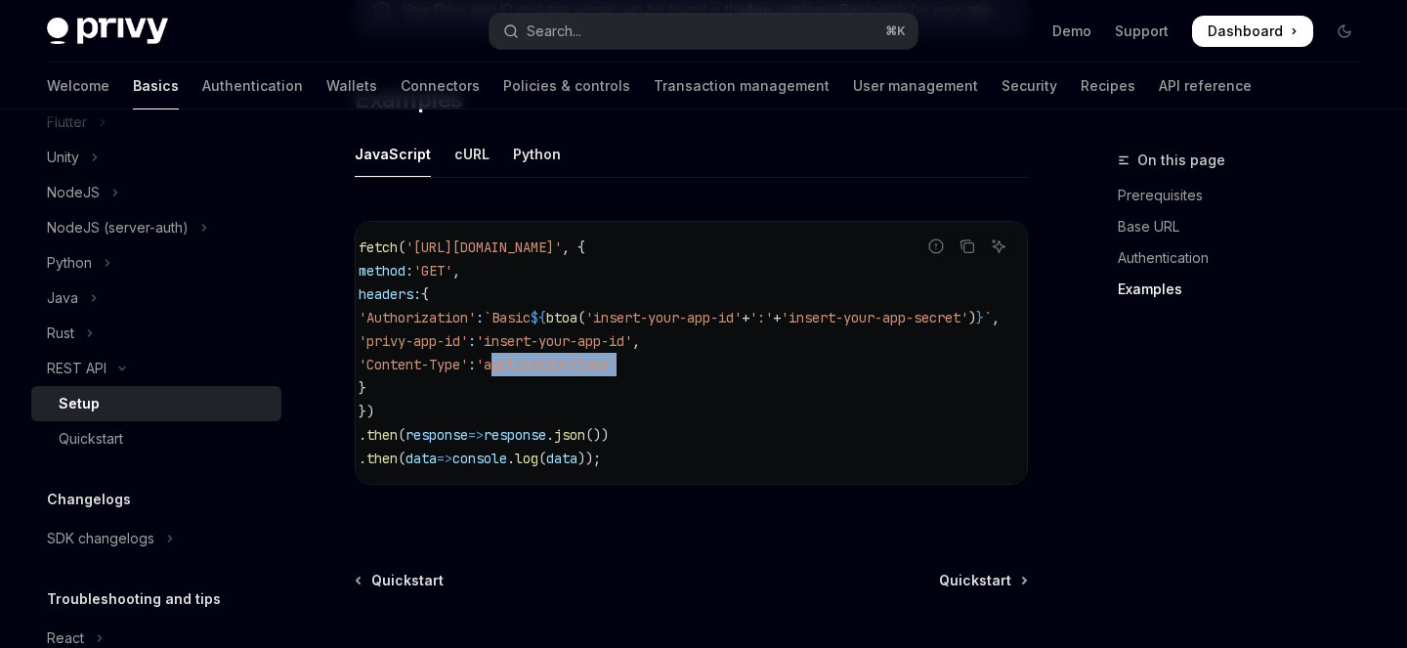
scroll to position [1237, 0]
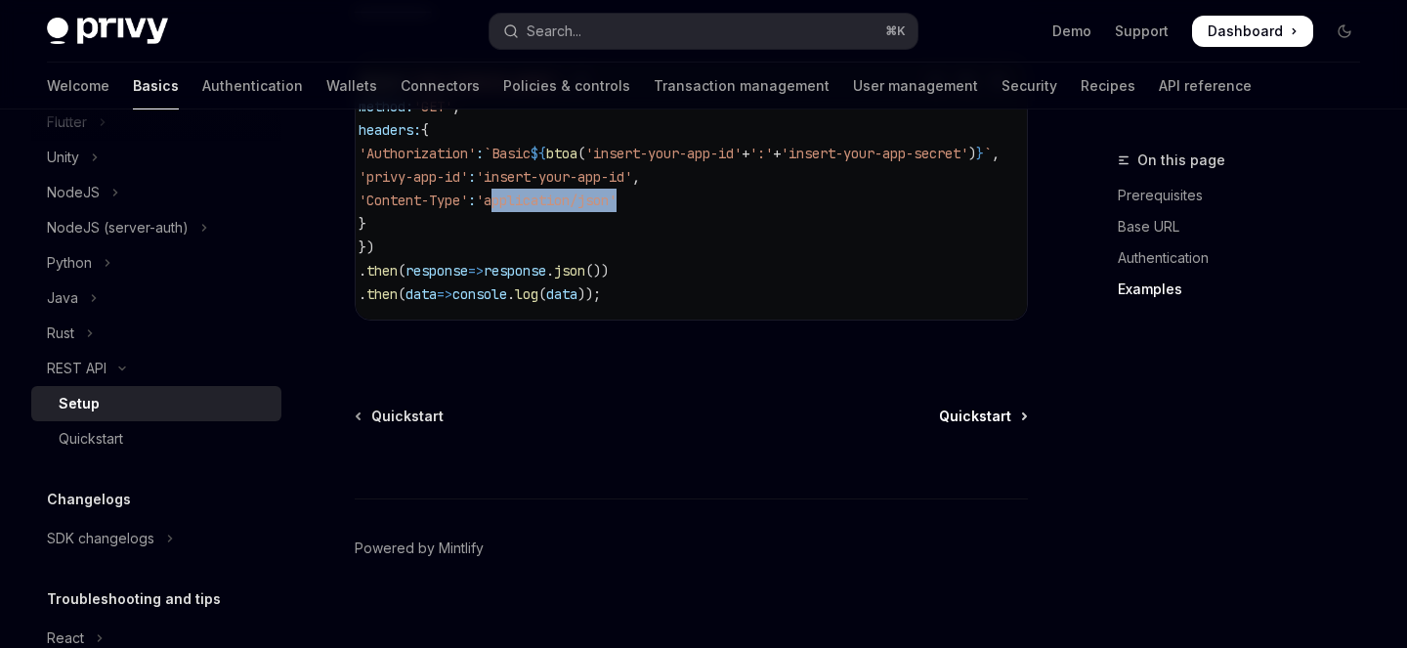
click at [992, 407] on span "Quickstart" at bounding box center [975, 417] width 72 height 20
type textarea "*"
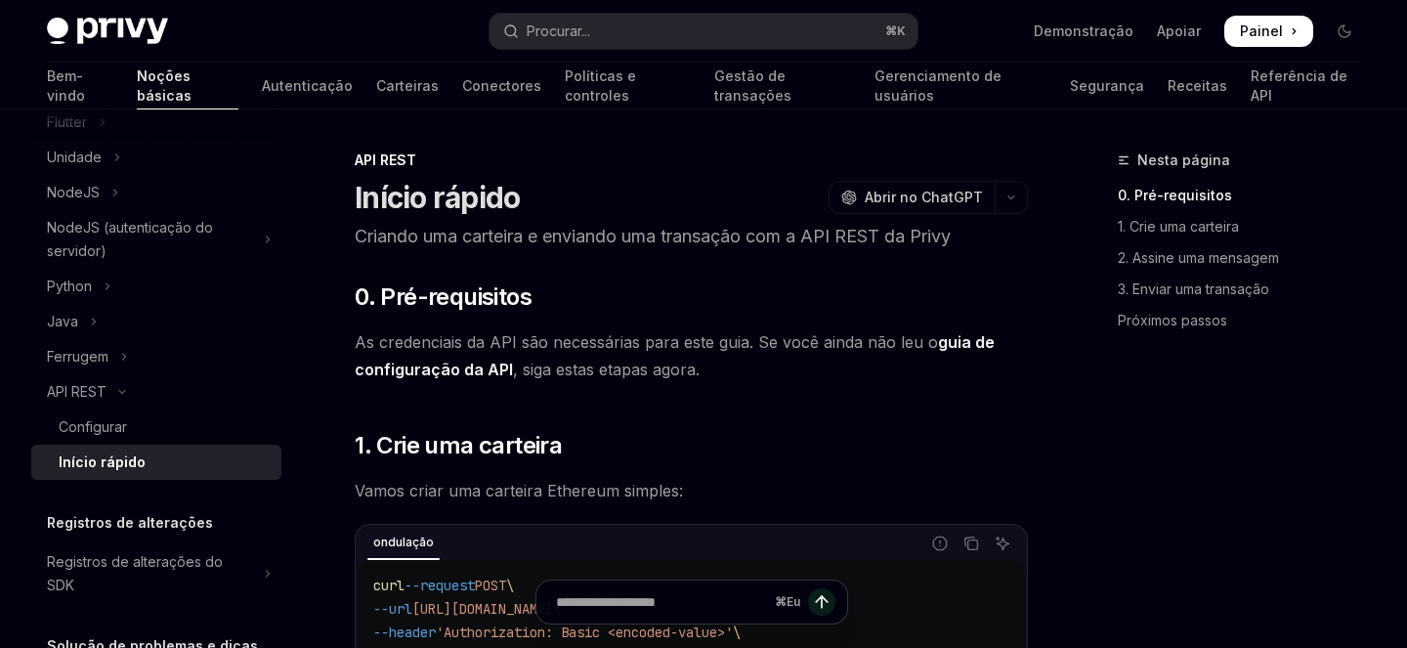
click at [394, 231] on font "Criando uma carteira e enviando uma transação com a API REST da Privy" at bounding box center [653, 236] width 596 height 21
drag, startPoint x: 394, startPoint y: 231, endPoint x: 518, endPoint y: 231, distance: 124.1
click at [518, 231] on font "Criando uma carteira e enviando uma transação com a API REST da Privy" at bounding box center [653, 236] width 596 height 21
click at [384, 236] on font "Criando uma carteira e enviando uma transação com a API REST da Privy" at bounding box center [653, 236] width 596 height 21
drag, startPoint x: 384, startPoint y: 236, endPoint x: 518, endPoint y: 236, distance: 133.9
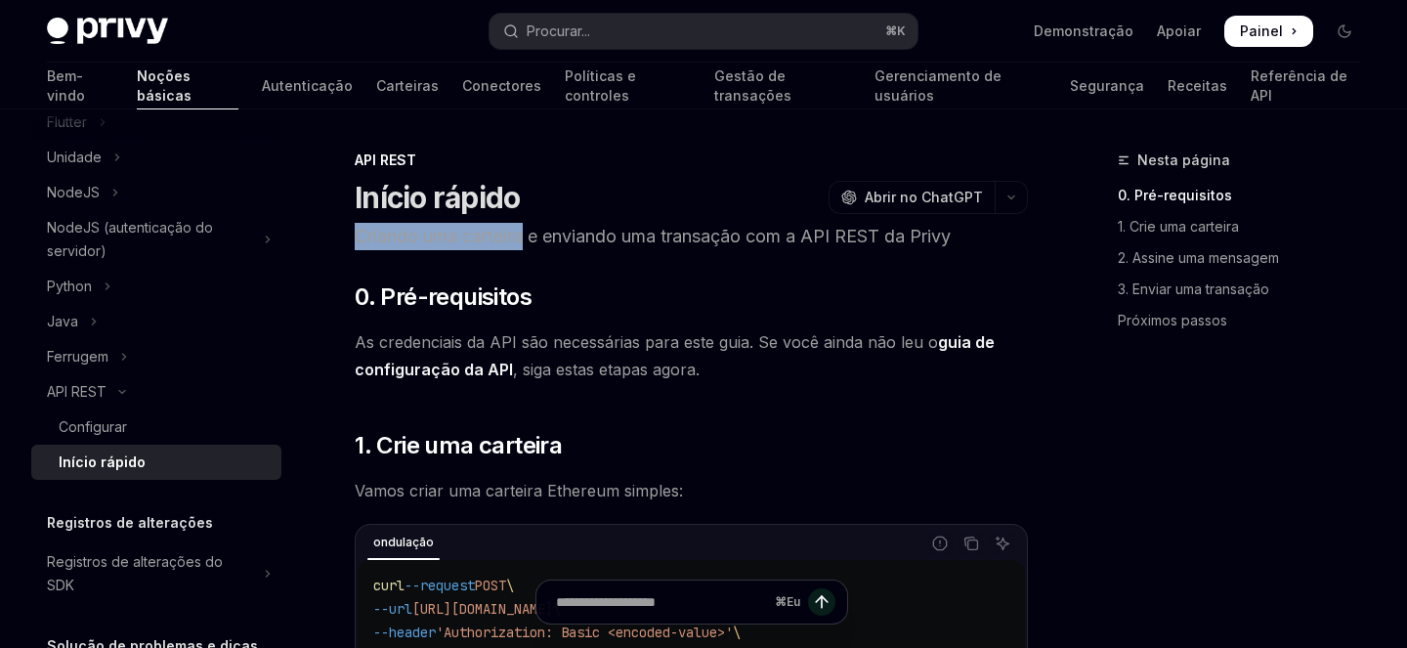
click at [518, 236] on font "Criando uma carteira e enviando uma transação com a API REST da Privy" at bounding box center [653, 236] width 596 height 21
click at [580, 236] on font "Criando uma carteira e enviando uma transação com a API REST da Privy" at bounding box center [653, 236] width 596 height 21
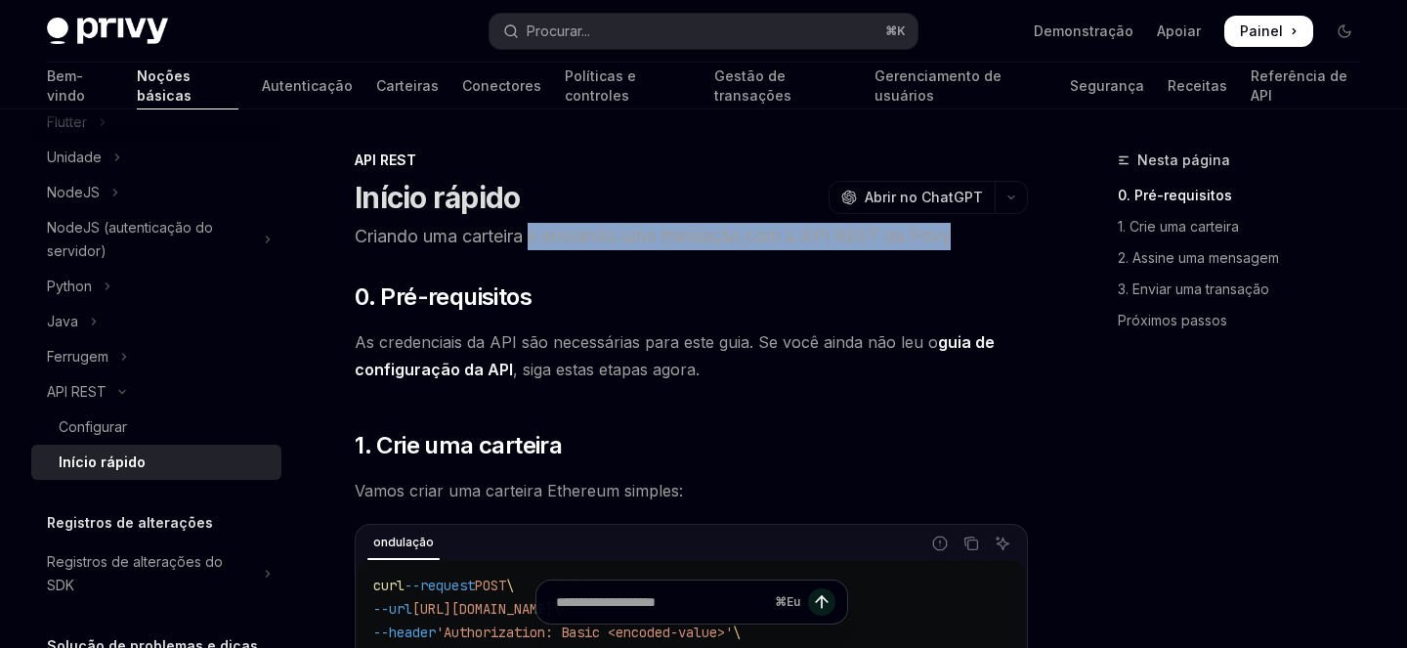
drag, startPoint x: 533, startPoint y: 236, endPoint x: 981, endPoint y: 245, distance: 448.7
click at [981, 245] on p "Criando uma carteira e enviando uma transação com a API REST da Privy" at bounding box center [691, 236] width 673 height 27
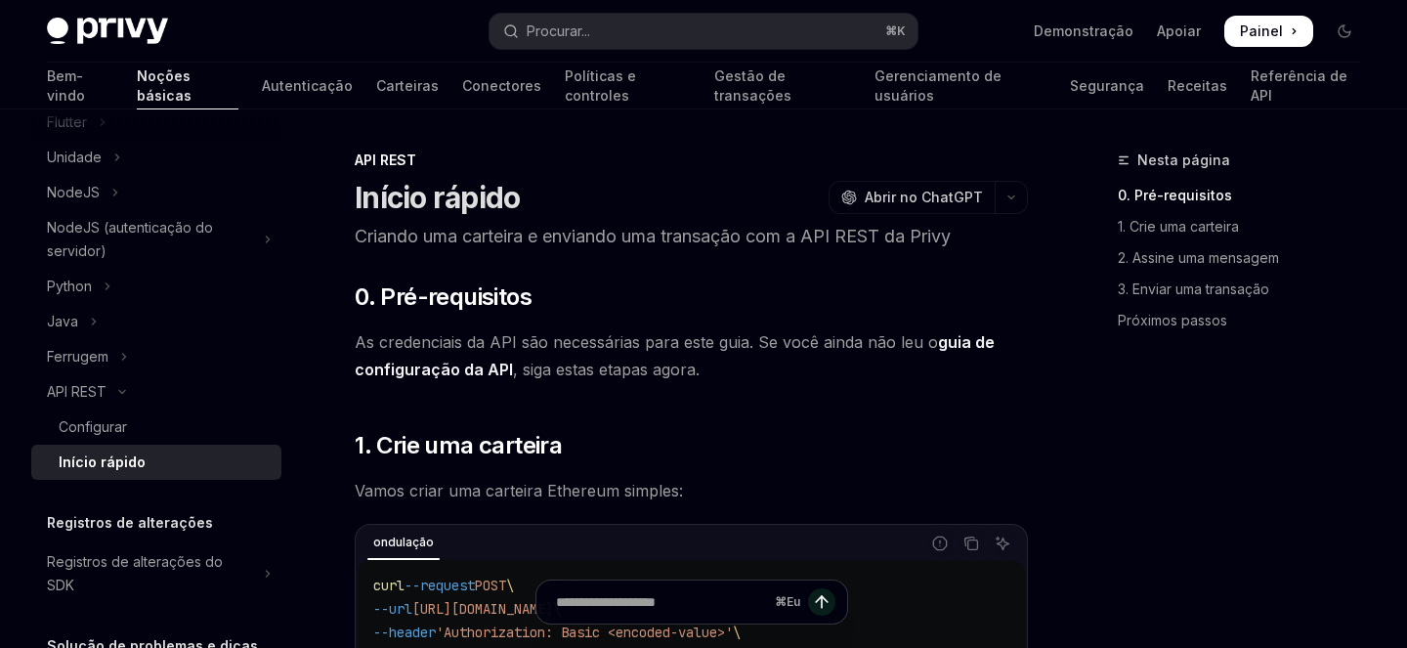
drag, startPoint x: 759, startPoint y: 340, endPoint x: 850, endPoint y: 365, distance: 94.4
click at [850, 365] on span "As credenciais da API são necessárias para este guia. Se você ainda não leu o g…" at bounding box center [691, 355] width 673 height 55
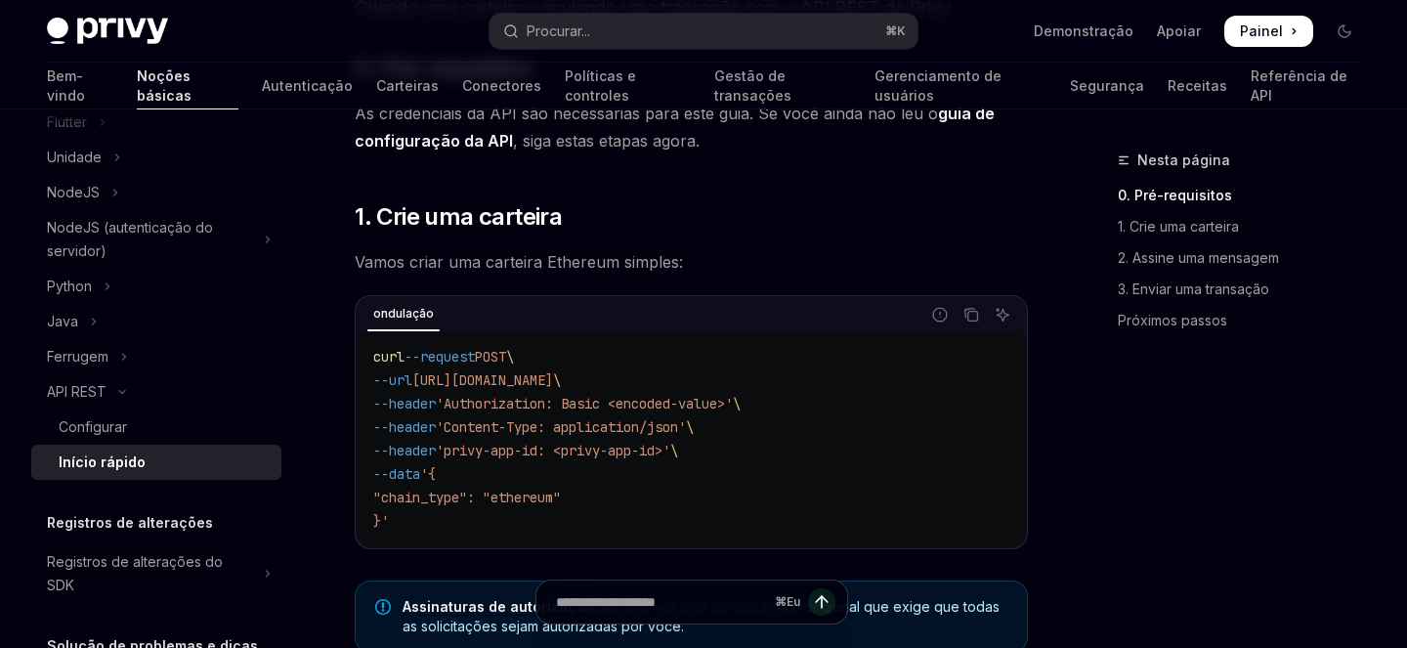
scroll to position [235, 0]
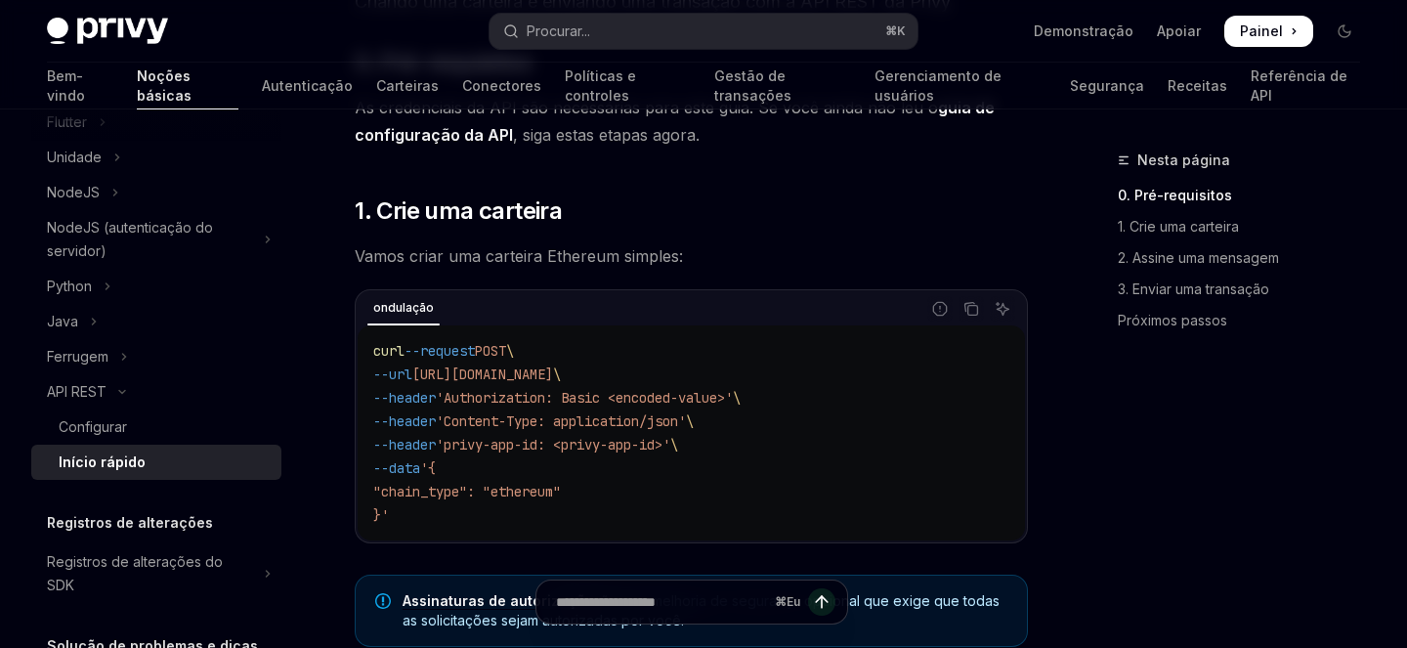
click at [471, 369] on span "https://api.privy.io/v1/wallets" at bounding box center [482, 374] width 141 height 18
drag, startPoint x: 471, startPoint y: 369, endPoint x: 642, endPoint y: 369, distance: 171.0
click at [553, 369] on span "https://api.privy.io/v1/wallets" at bounding box center [482, 374] width 141 height 18
copy span "https://api.privy.io/v1/wallets"
click at [521, 396] on span "'Authorization: Basic <encoded-value>'" at bounding box center [584, 398] width 297 height 18
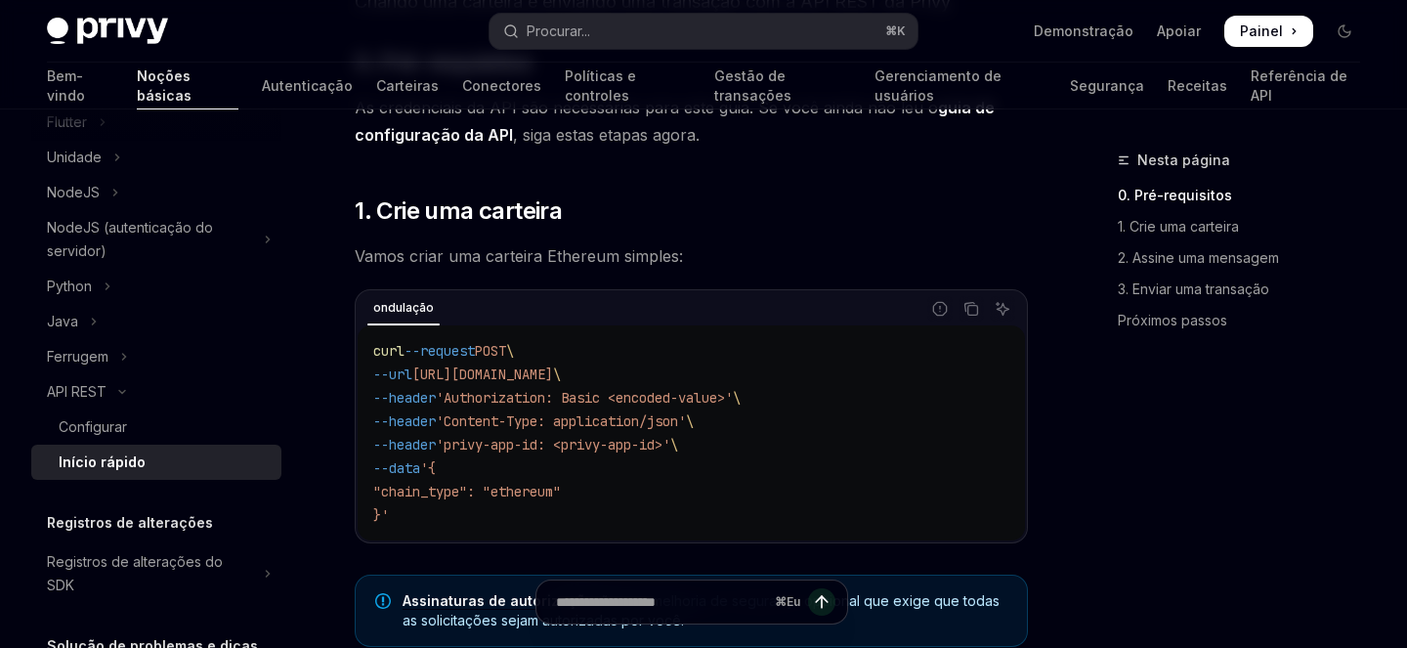
click at [516, 421] on span "'Content-Type: application/json'" at bounding box center [561, 421] width 250 height 18
drag, startPoint x: 387, startPoint y: 493, endPoint x: 654, endPoint y: 493, distance: 266.8
click at [654, 493] on code "curl --request POST \ --url https://api.privy.io/v1/wallets \ --header 'Authori…" at bounding box center [691, 433] width 636 height 188
copy span ""chain_type": "ethereum""
click at [436, 475] on span "'{" at bounding box center [428, 468] width 16 height 18
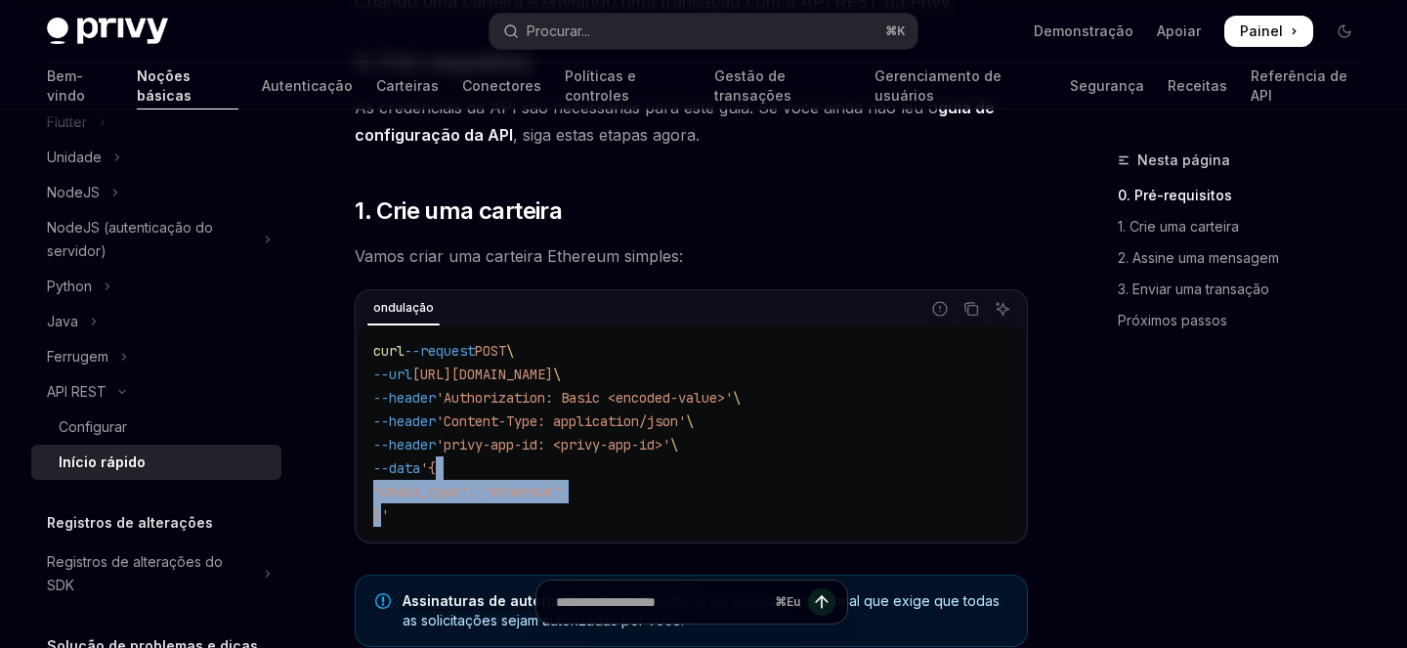
drag, startPoint x: 457, startPoint y: 467, endPoint x: 383, endPoint y: 512, distance: 86.8
click at [383, 512] on code "curl --request POST \ --url https://api.privy.io/v1/wallets \ --header 'Authori…" at bounding box center [691, 433] width 636 height 188
copy code "{ "chain_type": "ethereum" }"
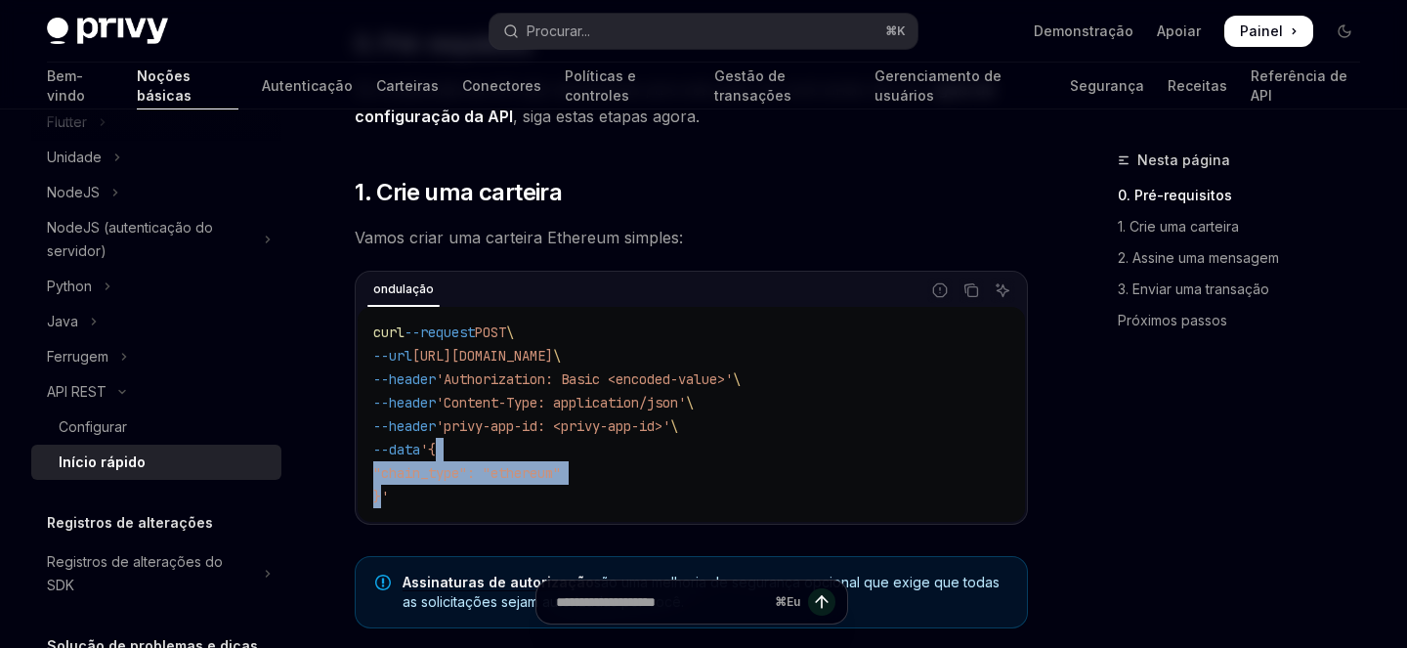
scroll to position [257, 0]
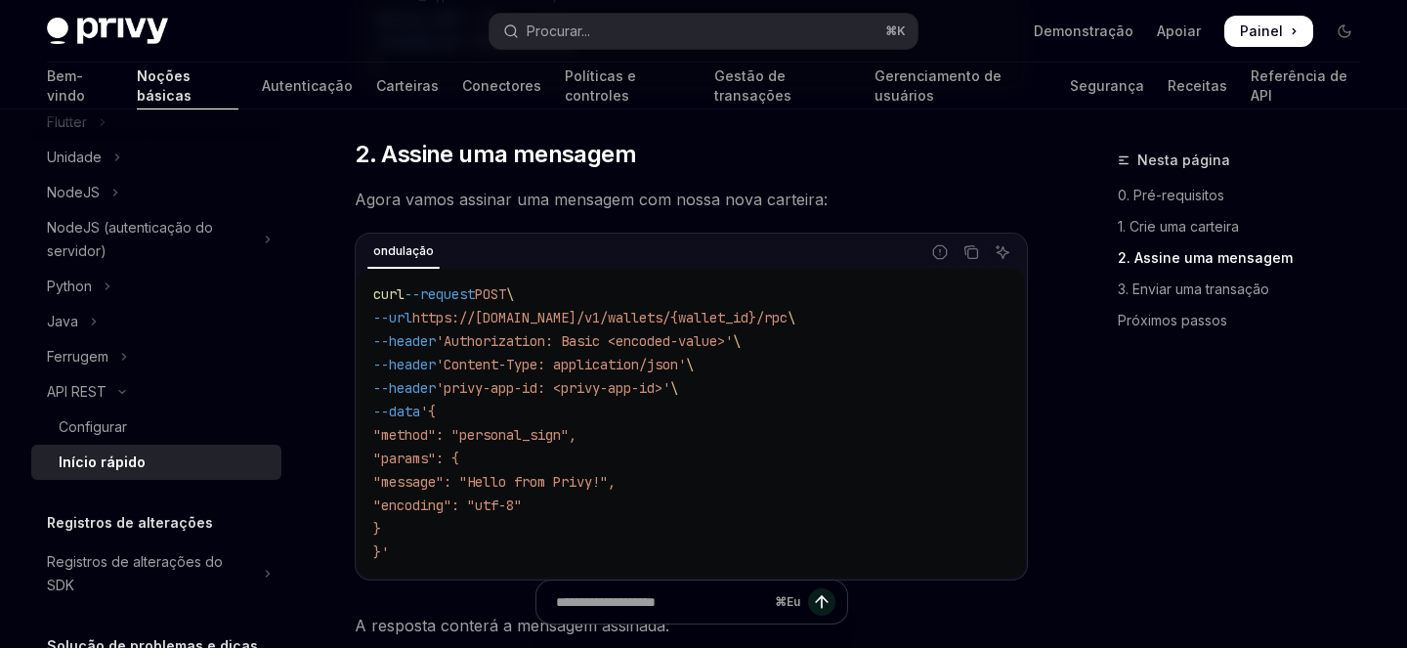
scroll to position [1053, 0]
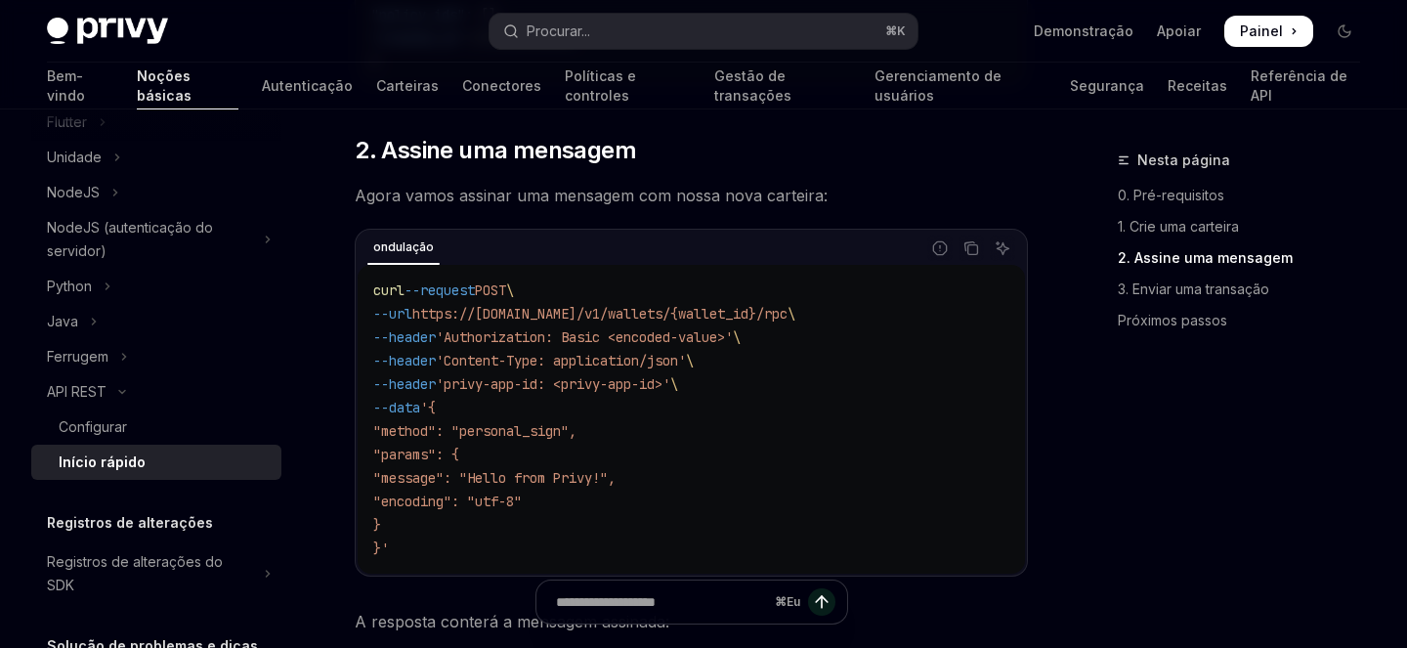
click at [363, 188] on font "Agora vamos assinar uma mensagem com nossa nova carteira:" at bounding box center [591, 196] width 473 height 20
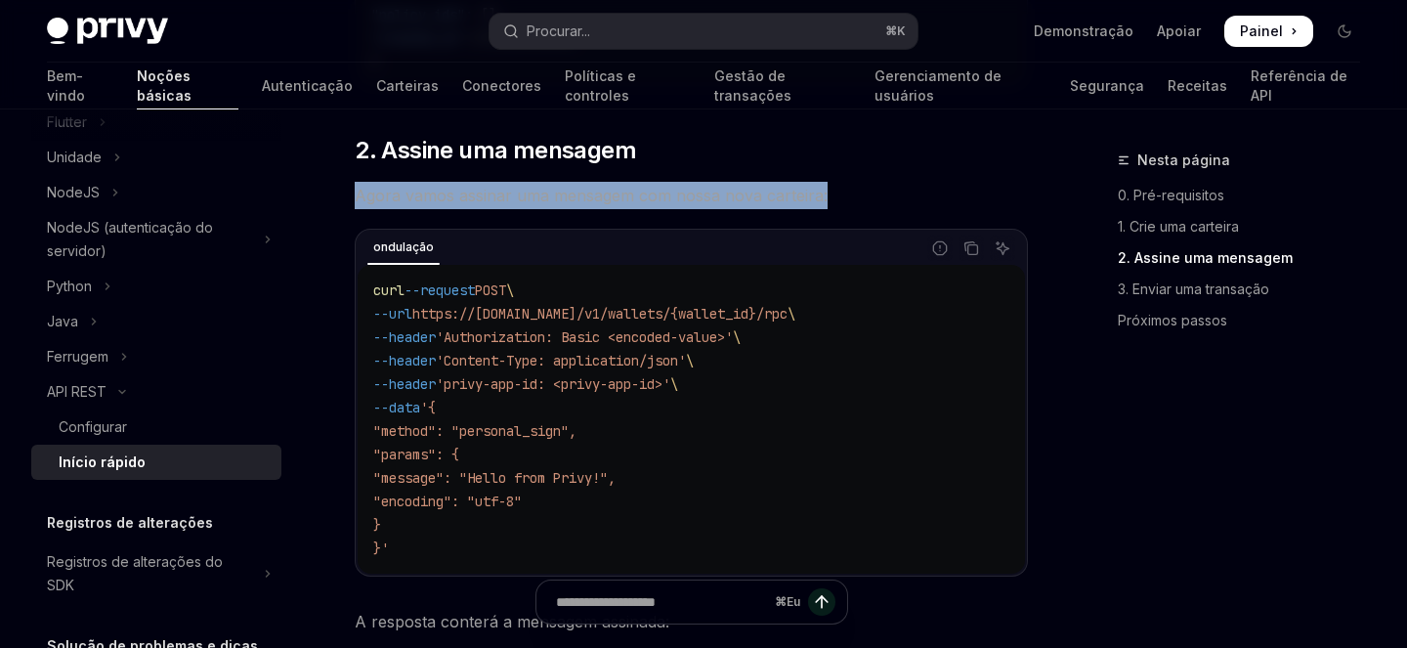
drag, startPoint x: 363, startPoint y: 188, endPoint x: 821, endPoint y: 193, distance: 458.4
click at [821, 193] on font "Agora vamos assinar uma mensagem com nossa nova carteira:" at bounding box center [591, 196] width 473 height 20
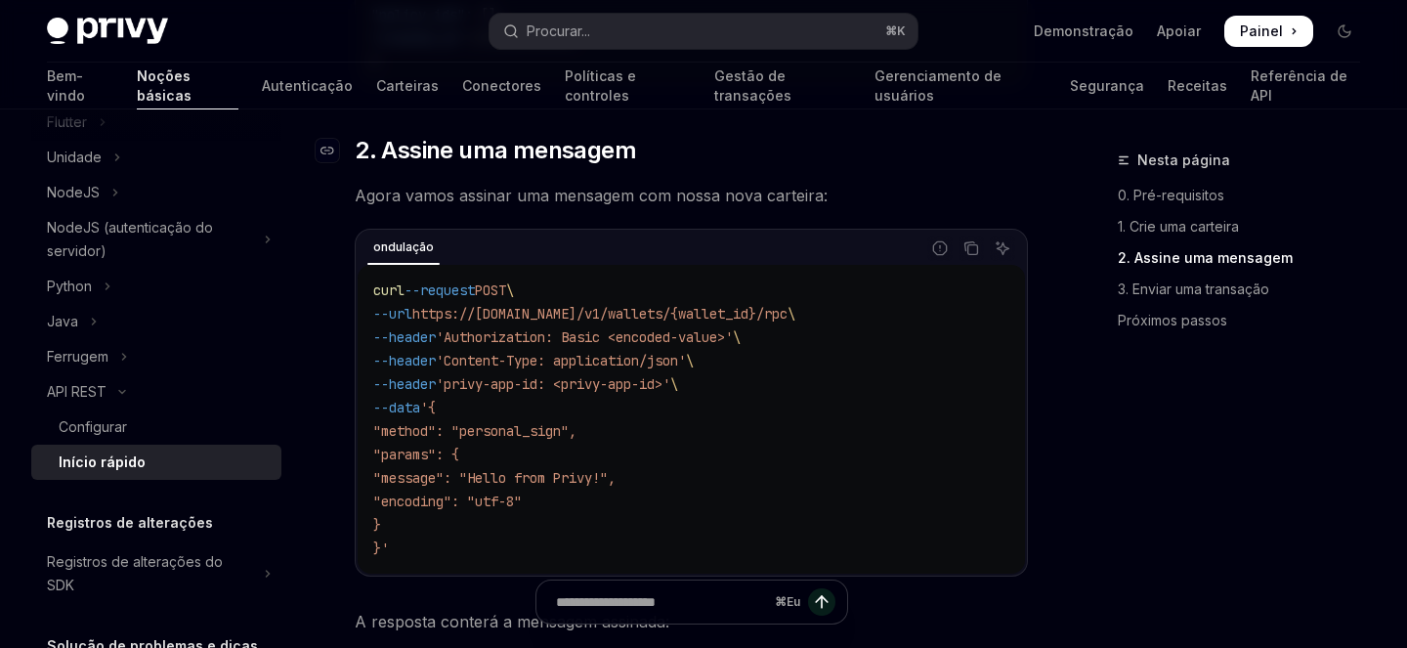
click at [669, 162] on h2 "​ 2. Assine uma mensagem" at bounding box center [691, 150] width 673 height 31
click at [478, 311] on span "https://api.privy.io/v1/wallets/{wallet_id}/rpc" at bounding box center [599, 314] width 375 height 18
click at [457, 312] on span "https://api.privy.io/v1/wallets/{wallet_id}/rpc" at bounding box center [599, 314] width 375 height 18
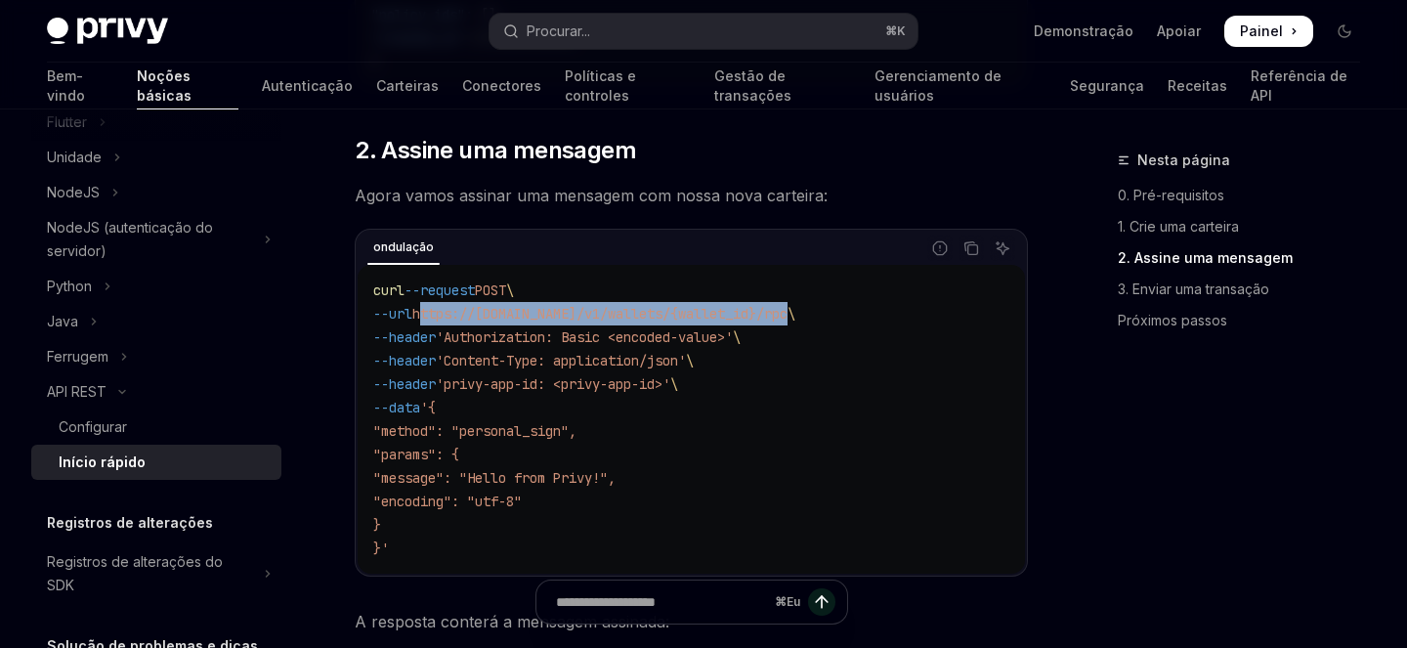
drag, startPoint x: 457, startPoint y: 312, endPoint x: 819, endPoint y: 318, distance: 361.6
click at [788, 318] on span "https://api.privy.io/v1/wallets/{wallet_id}/rpc" at bounding box center [599, 314] width 375 height 18
copy span "https://api.privy.io/v1/wallets/{wallet_id}/rpc"
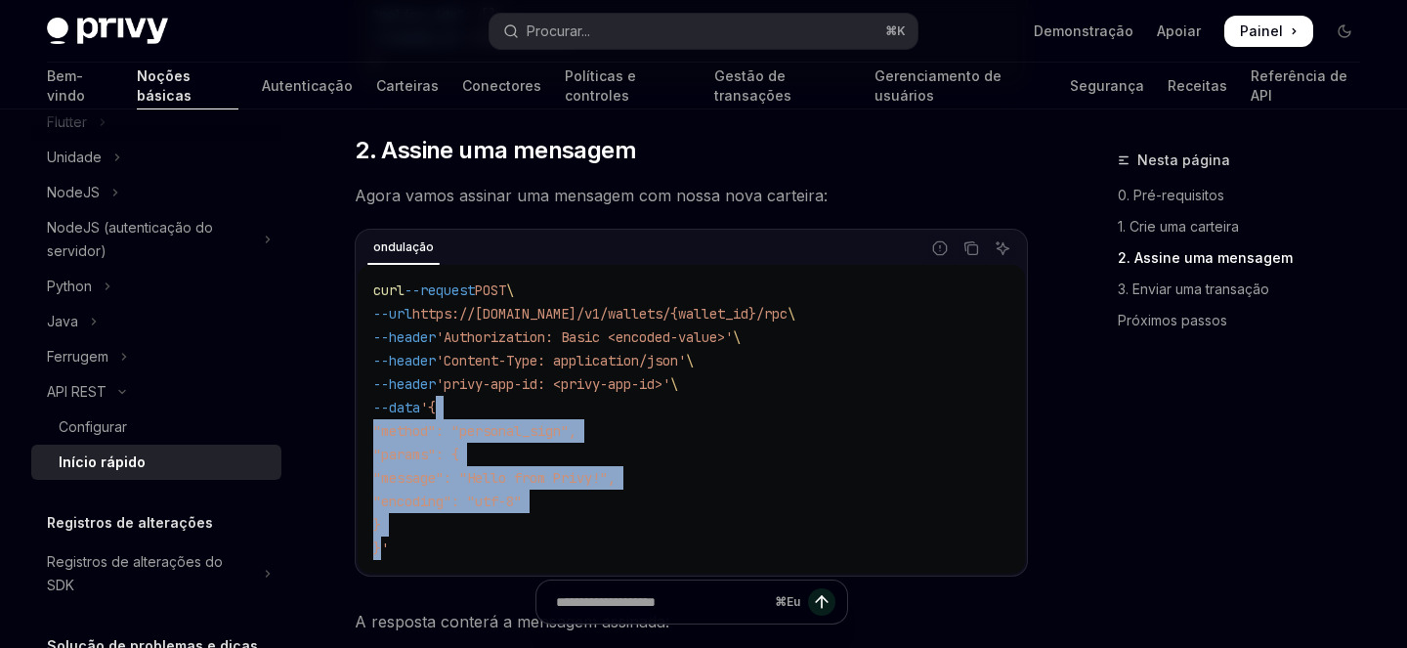
drag, startPoint x: 455, startPoint y: 407, endPoint x: 381, endPoint y: 547, distance: 159.1
click at [381, 547] on code "curl --request POST \ --url https://api.privy.io/v1/wallets/{wallet_id}/rpc \ -…" at bounding box center [691, 419] width 636 height 281
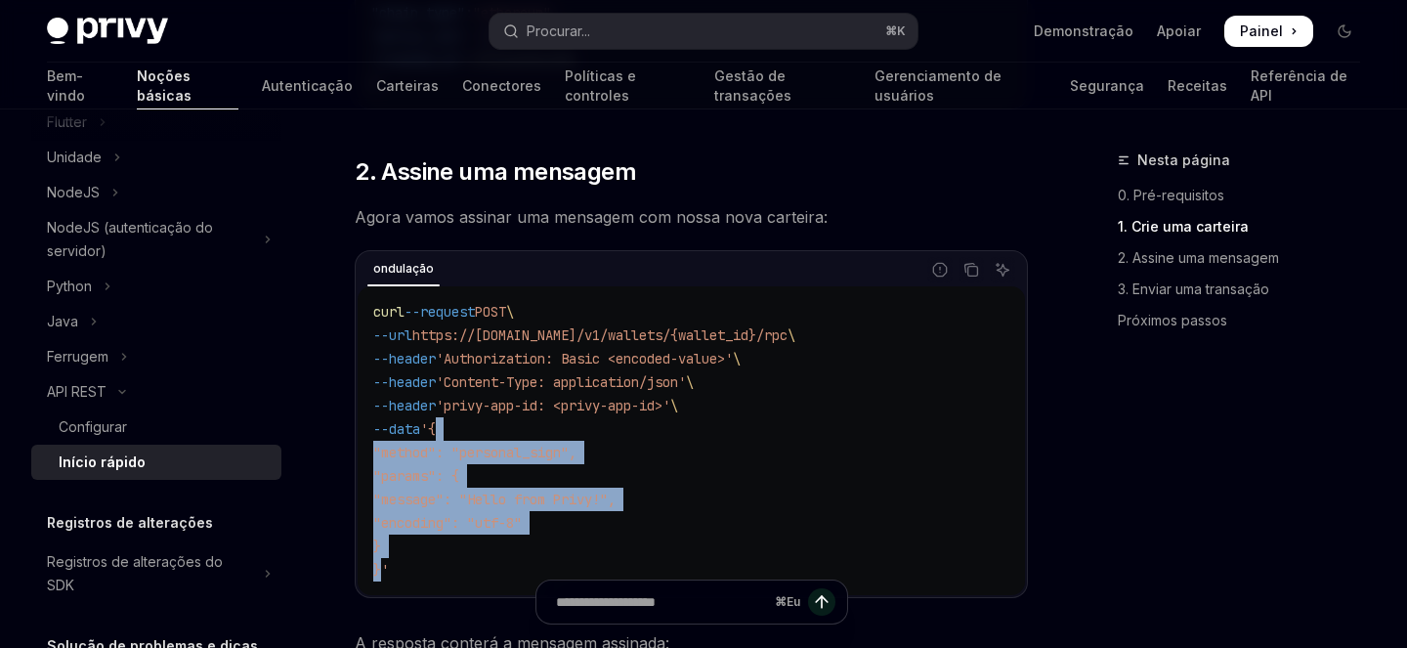
scroll to position [1000, 0]
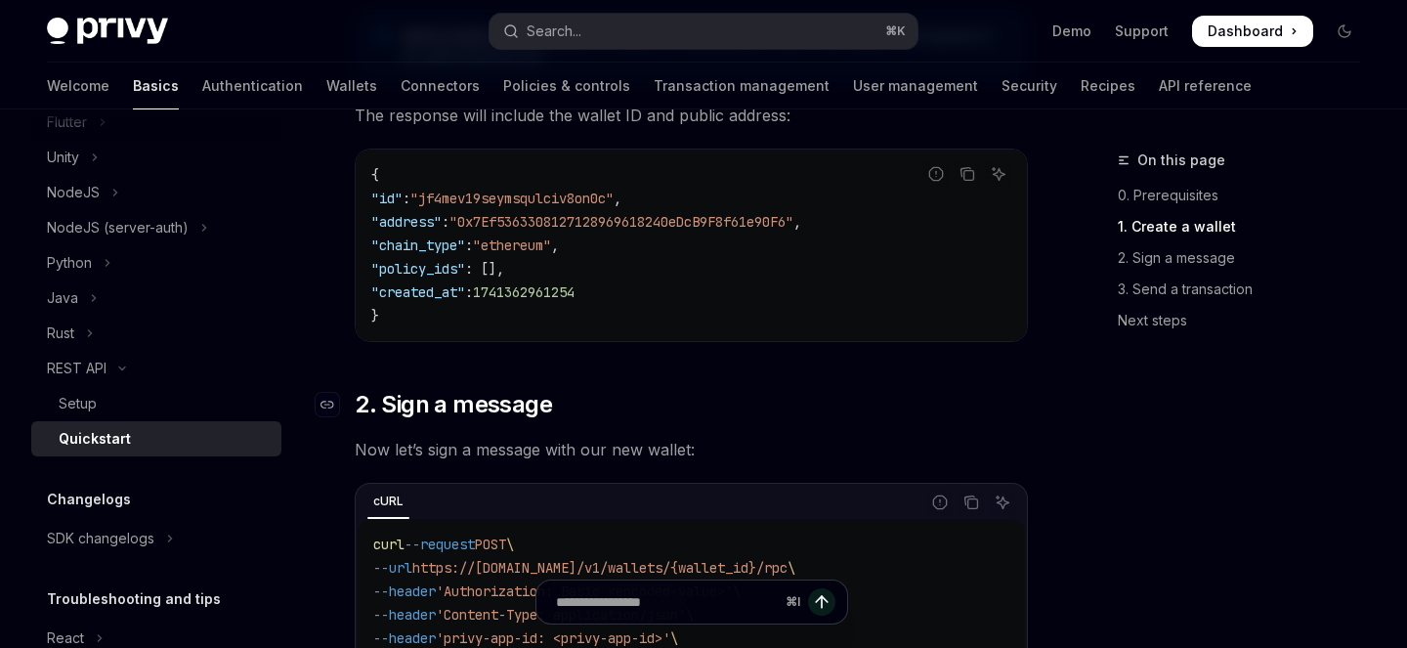
click at [406, 398] on span "2. Sign a message" at bounding box center [453, 404] width 197 height 31
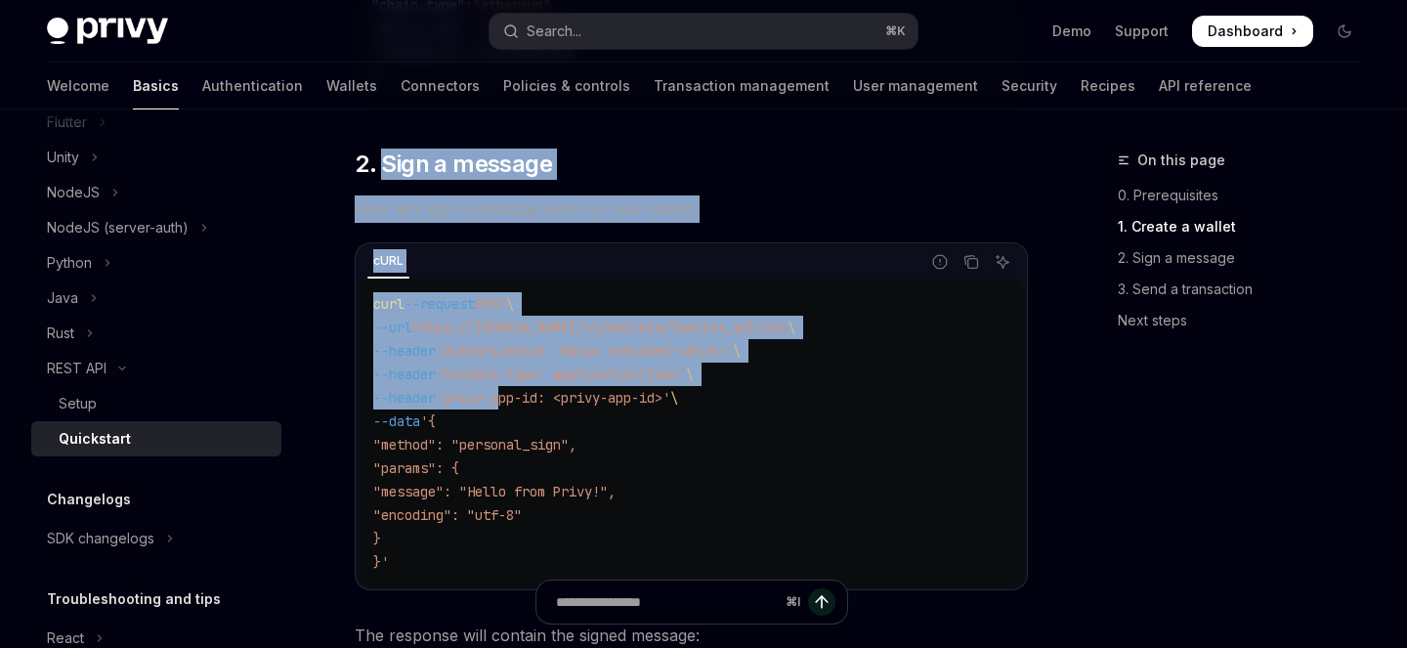
drag, startPoint x: 406, startPoint y: 398, endPoint x: 513, endPoint y: 401, distance: 107.5
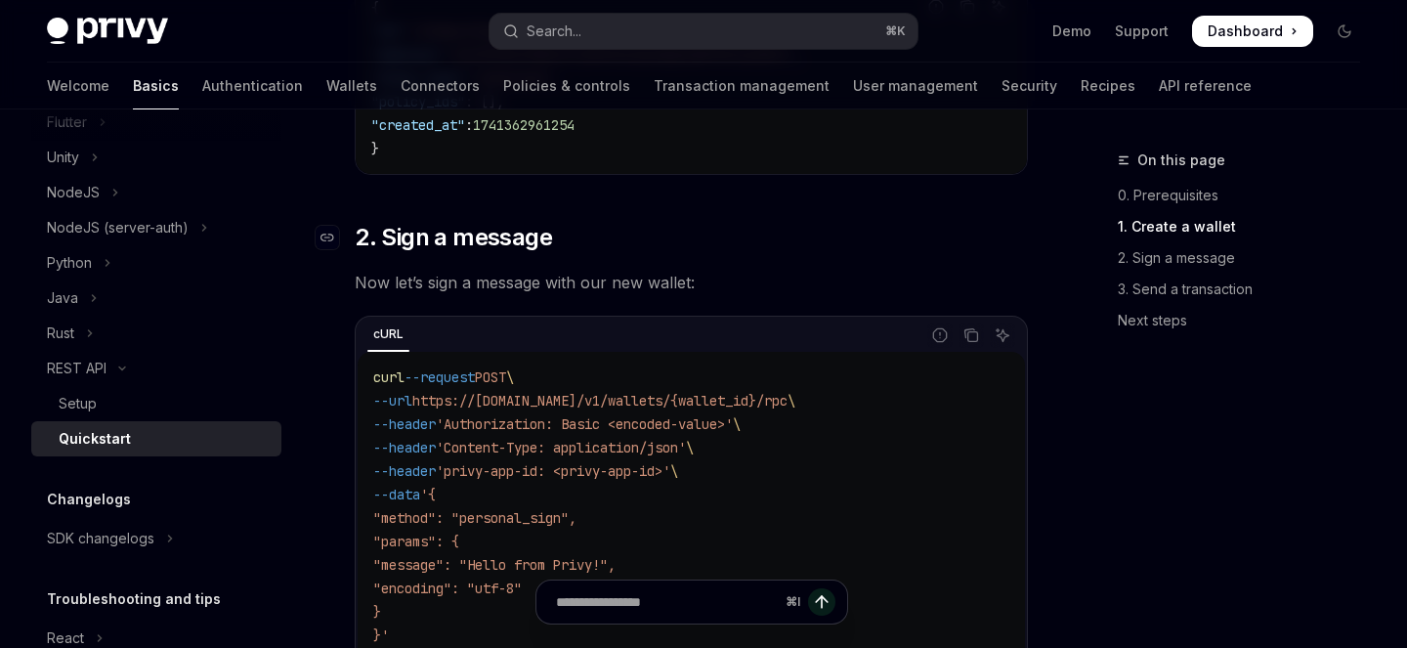
click at [431, 224] on span "2. Sign a message" at bounding box center [453, 237] width 197 height 31
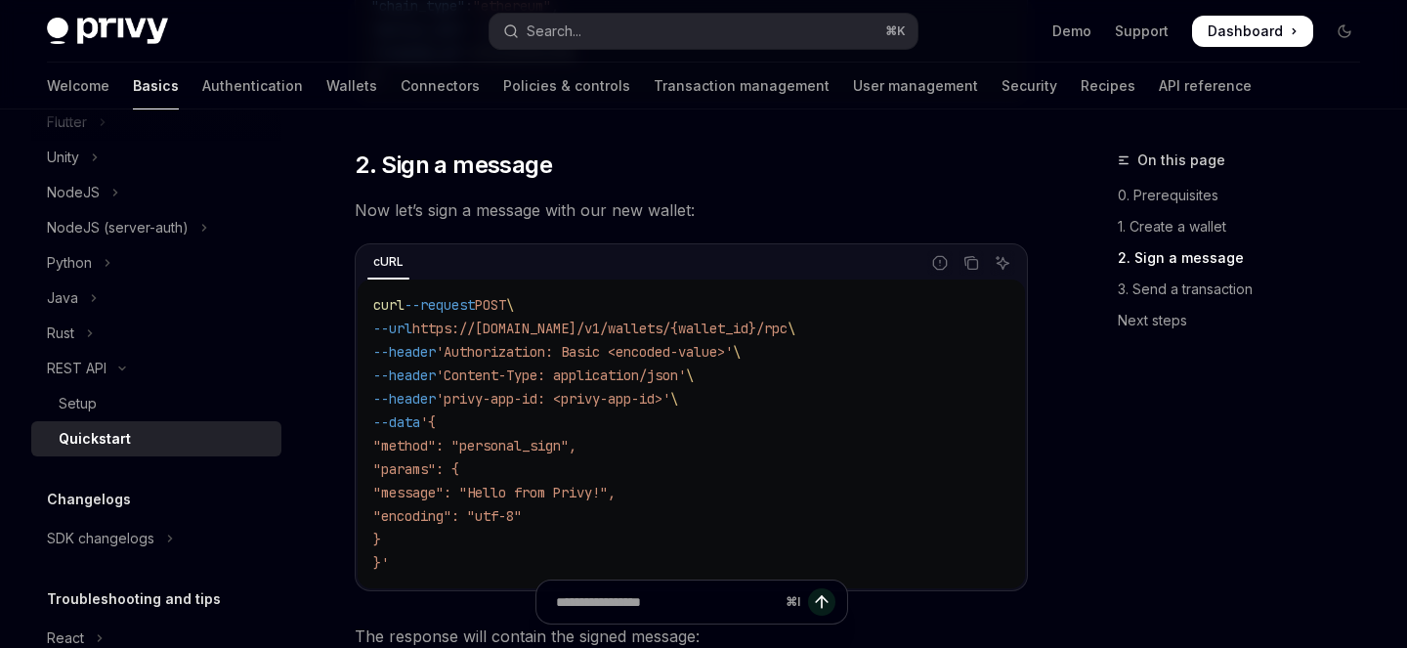
scroll to position [1040, 0]
drag, startPoint x: 381, startPoint y: 168, endPoint x: 550, endPoint y: 167, distance: 169.1
click at [550, 167] on span "2. Sign a message" at bounding box center [453, 164] width 197 height 31
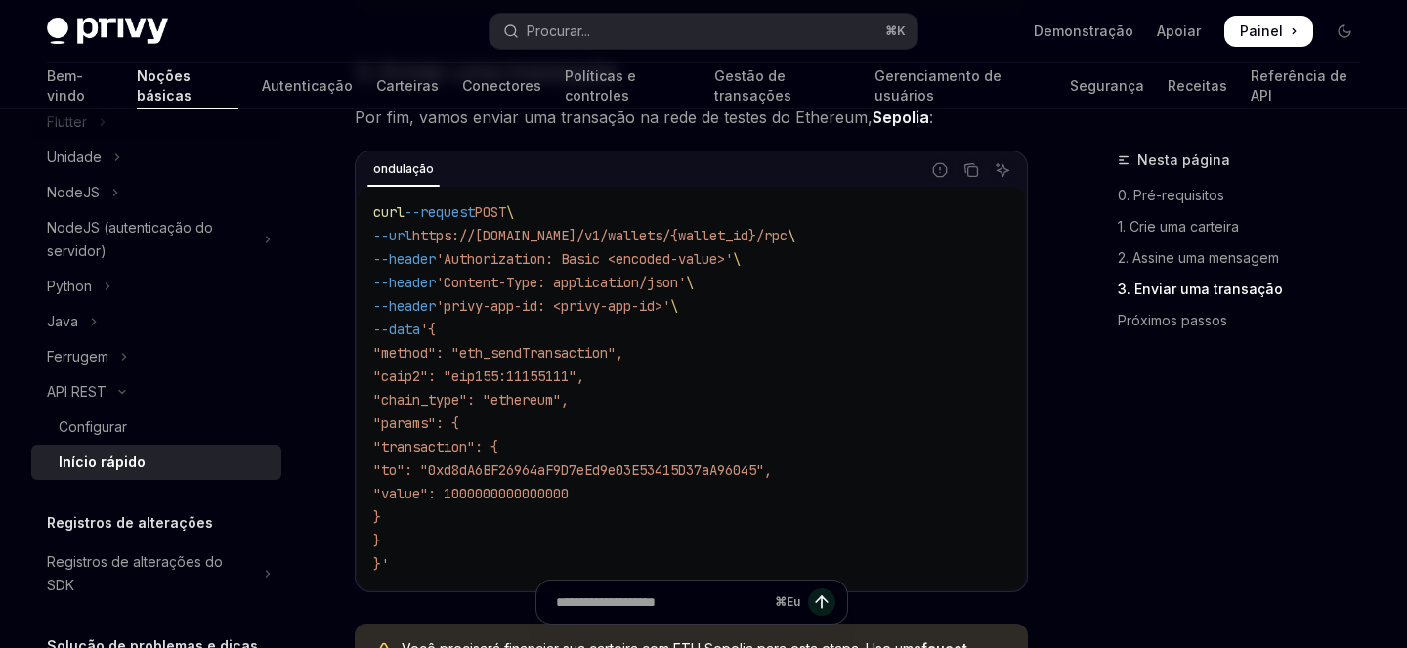
scroll to position [1886, 0]
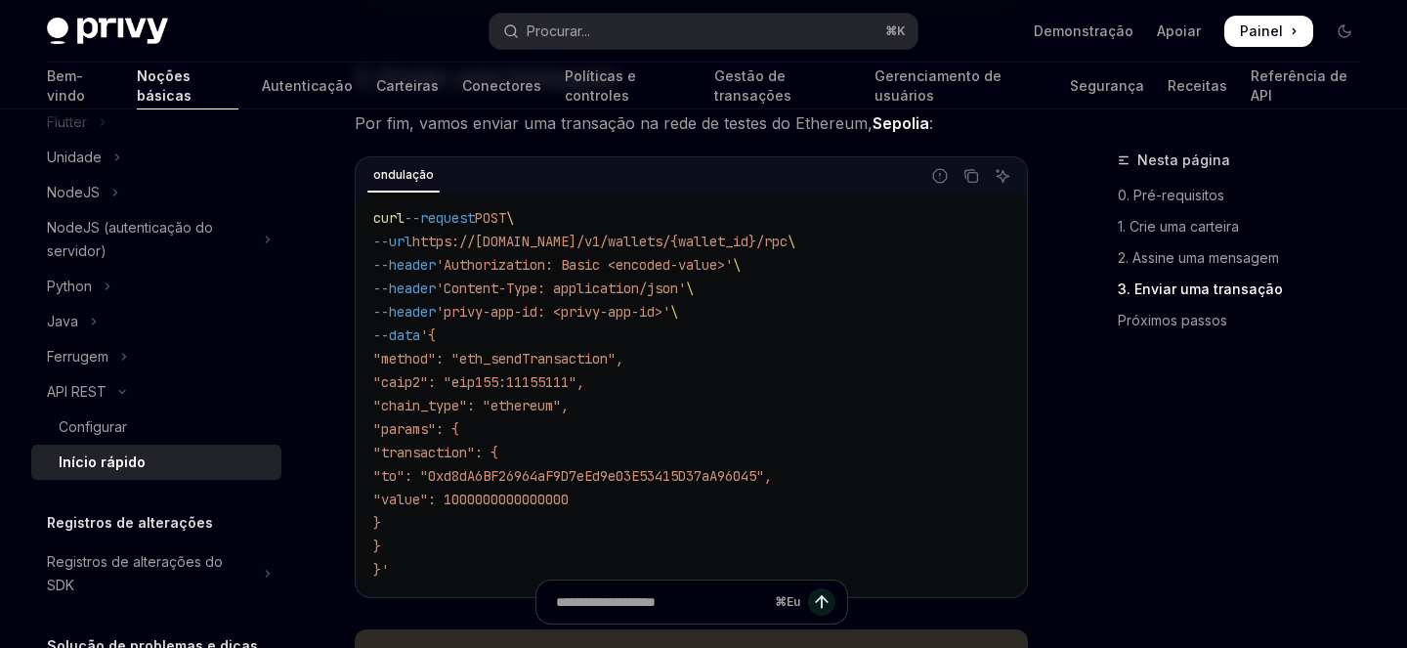
click at [459, 243] on span "https://api.privy.io/v1/wallets/{wallet_id}/rpc" at bounding box center [599, 242] width 375 height 18
drag, startPoint x: 459, startPoint y: 243, endPoint x: 699, endPoint y: 246, distance: 239.4
click at [699, 246] on span "https://api.privy.io/v1/wallets/{wallet_id}/rpc" at bounding box center [599, 242] width 375 height 18
click at [788, 250] on span "https://api.privy.io/v1/wallets/{wallet_id}/rpc" at bounding box center [599, 242] width 375 height 18
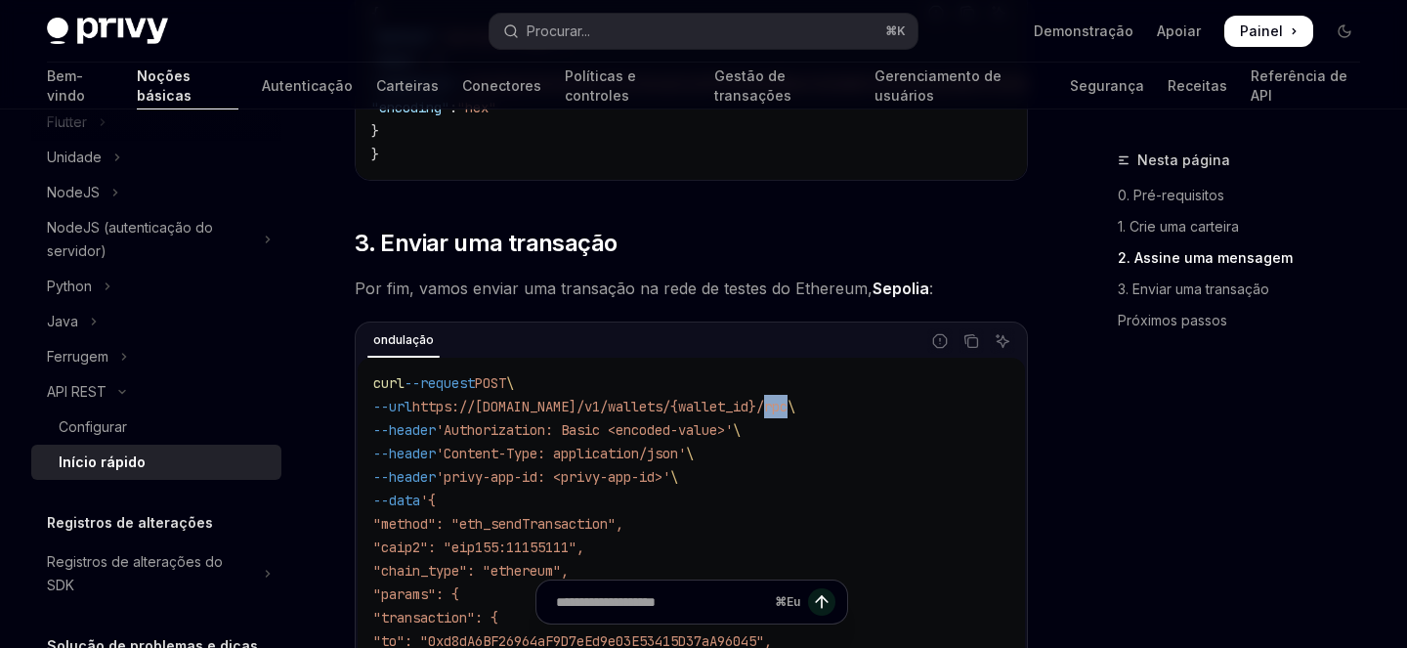
scroll to position [1715, 0]
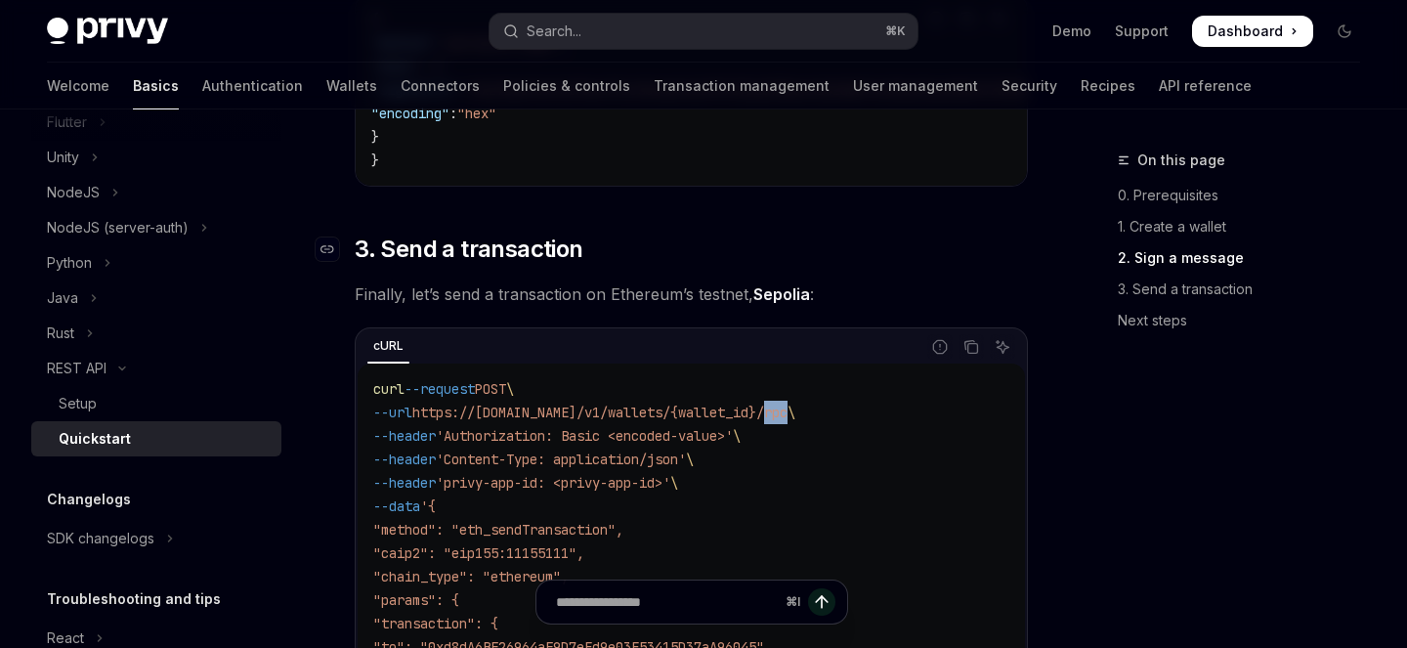
click at [417, 256] on span "3. Send a transaction" at bounding box center [469, 249] width 228 height 31
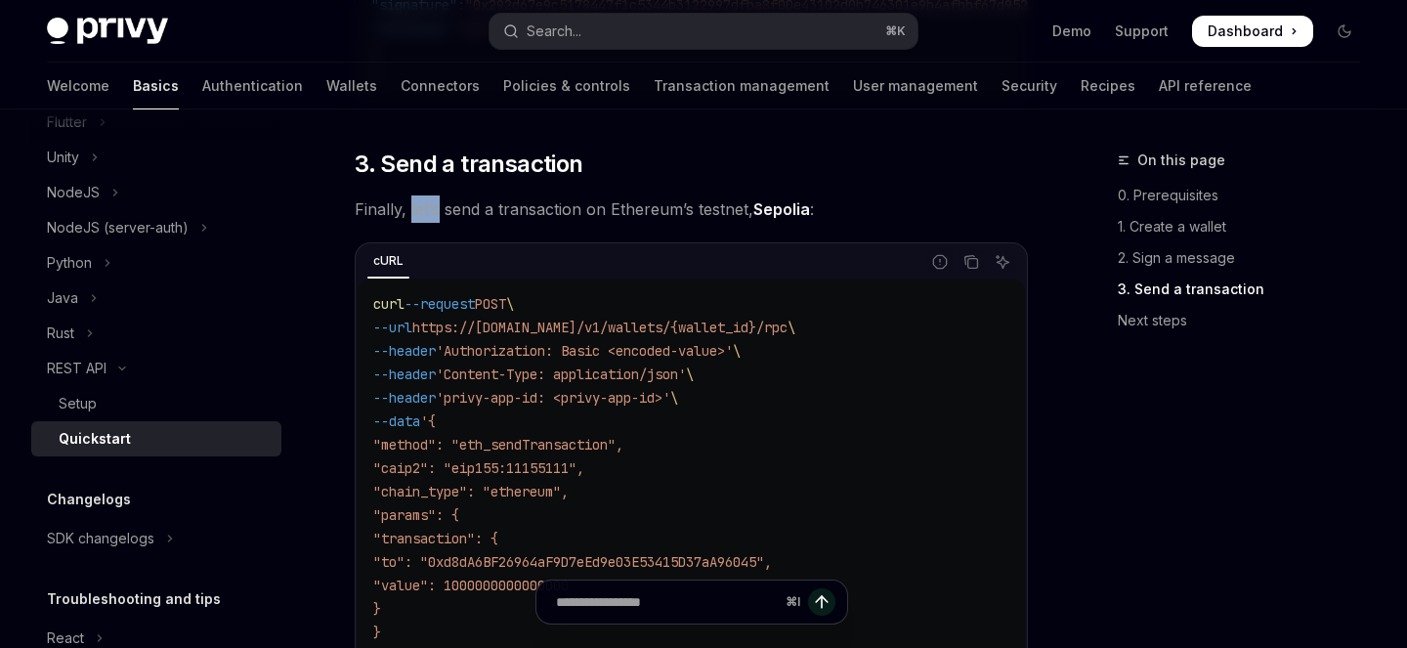
scroll to position [1808, 0]
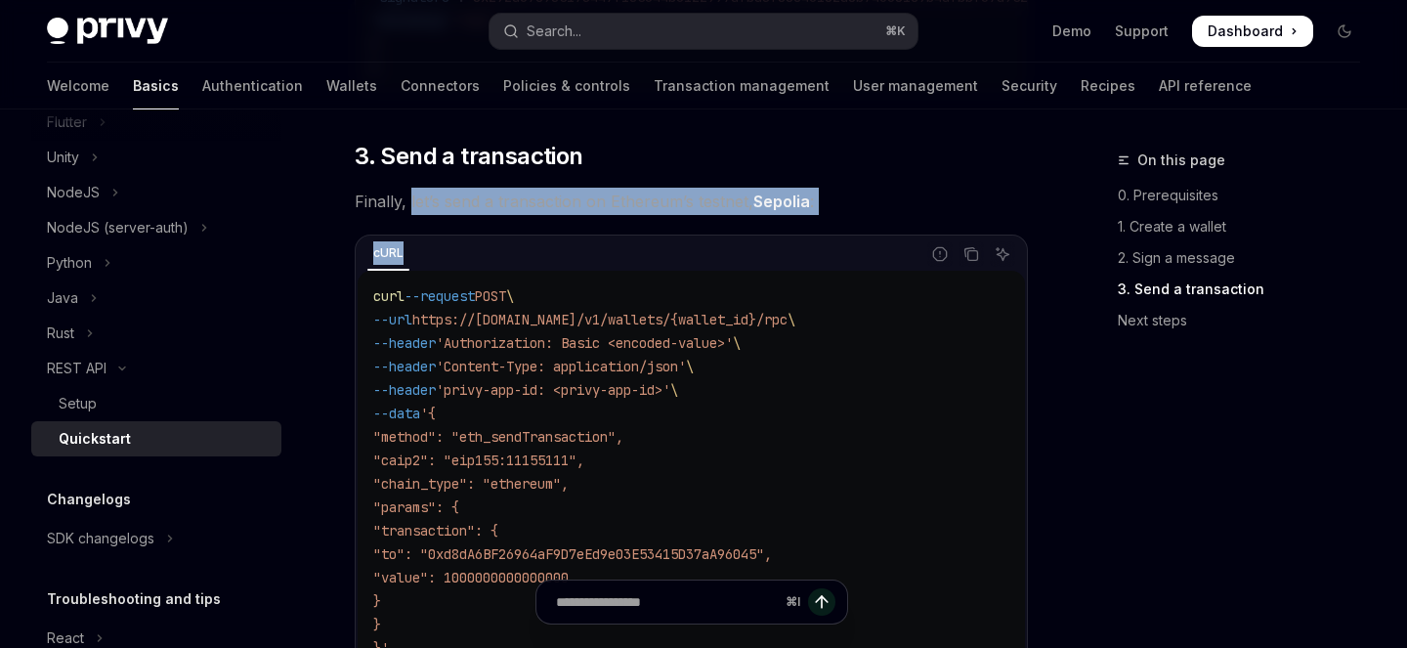
drag, startPoint x: 417, startPoint y: 256, endPoint x: 473, endPoint y: 256, distance: 55.7
click at [417, 156] on span "3. Send a transaction" at bounding box center [469, 156] width 228 height 31
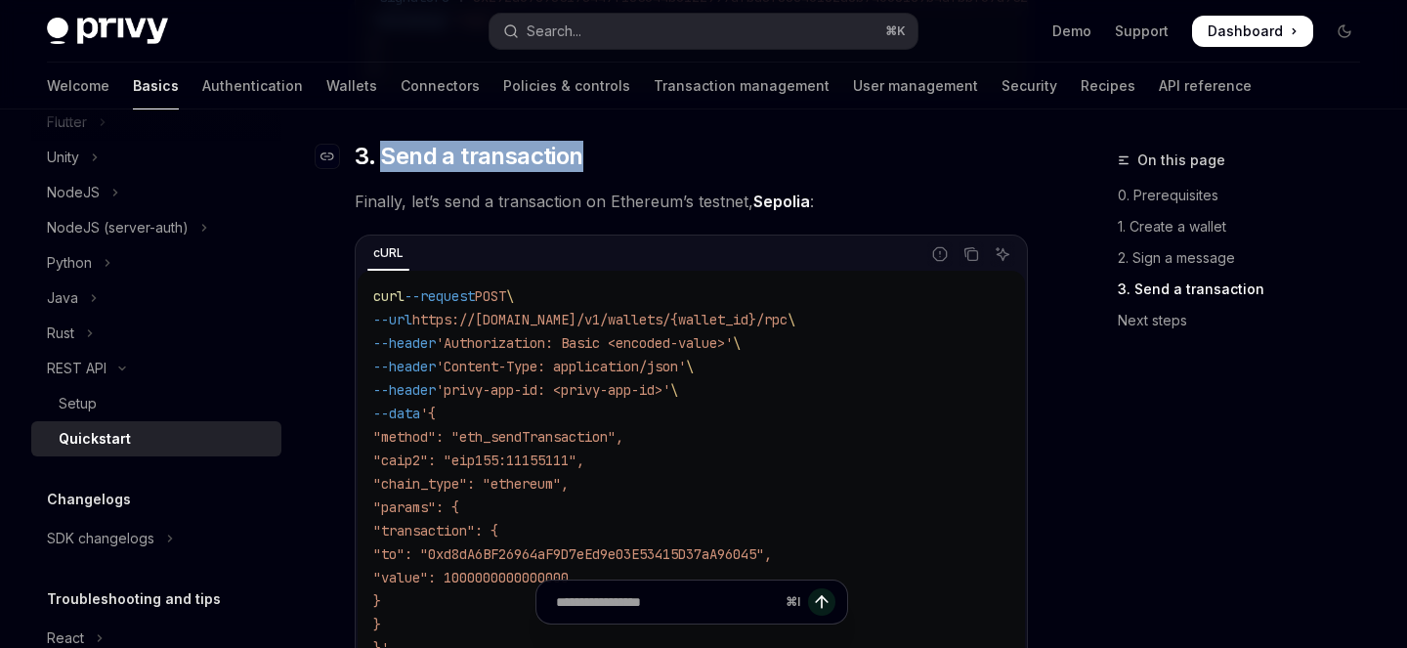
drag, startPoint x: 417, startPoint y: 156, endPoint x: 502, endPoint y: 157, distance: 85.0
click at [502, 157] on span "3. Send a transaction" at bounding box center [469, 156] width 228 height 31
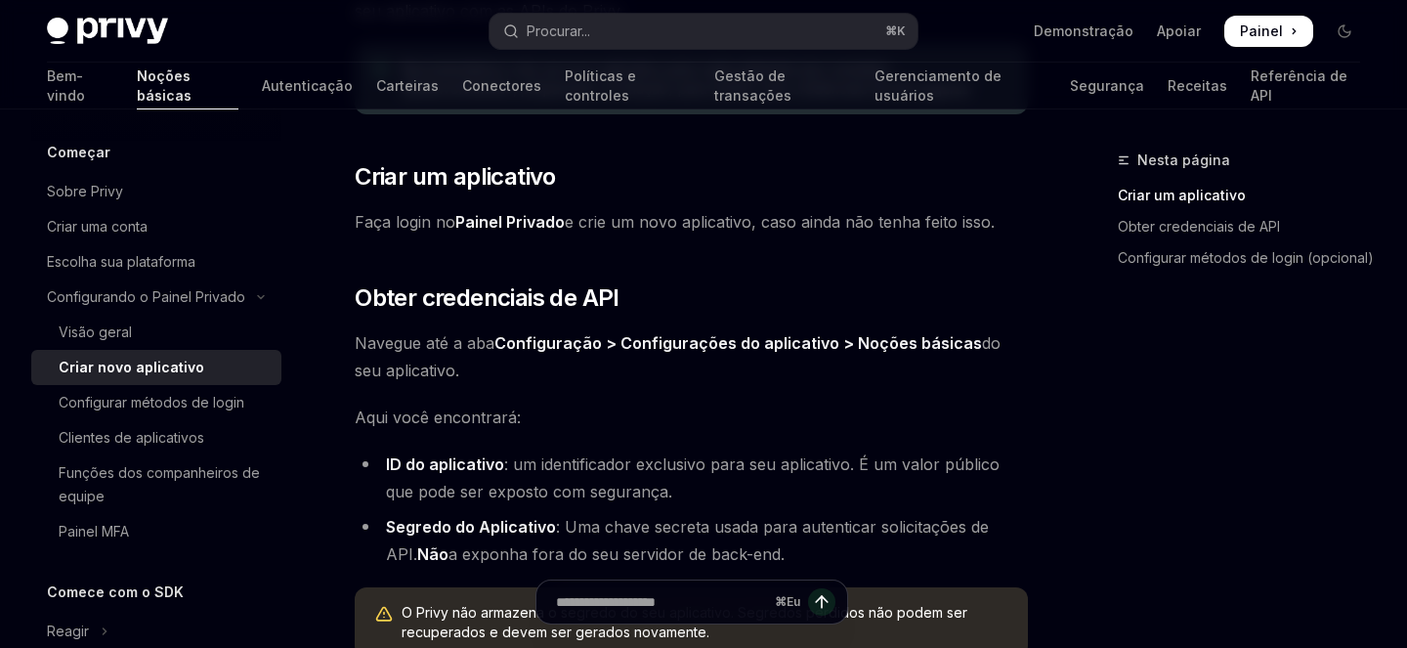
scroll to position [357, 0]
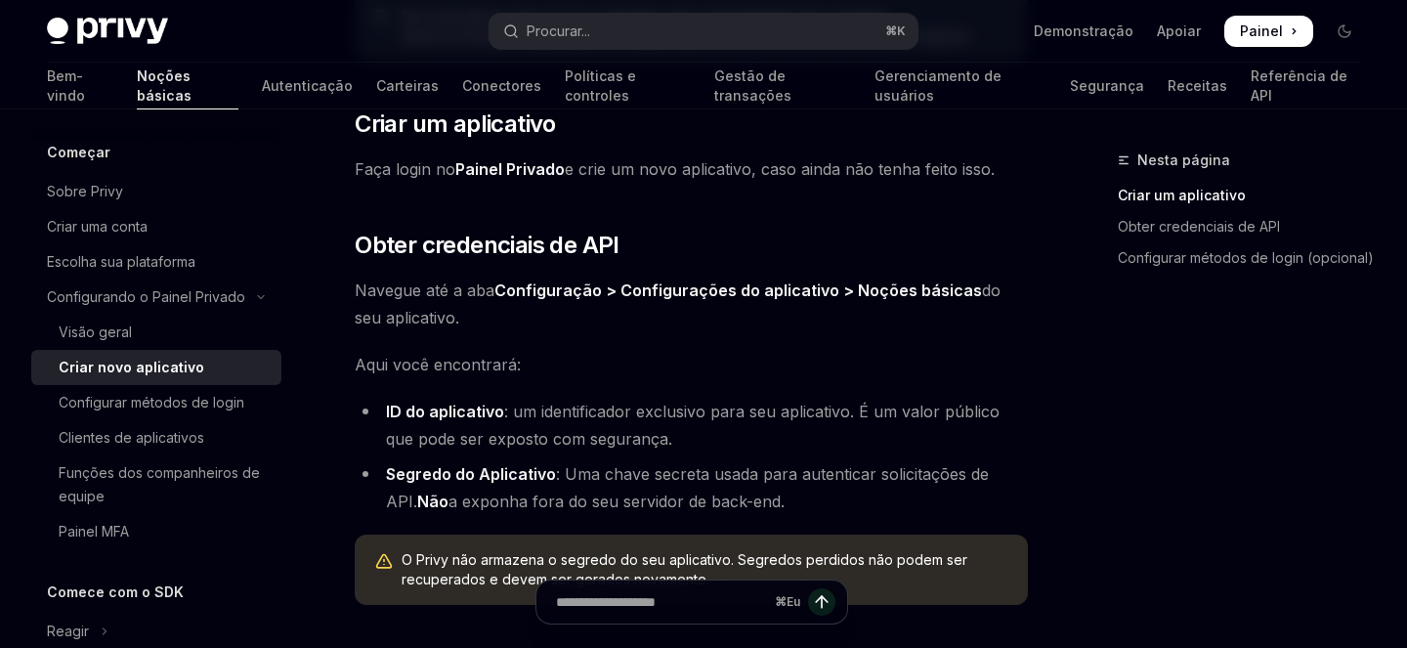
click at [475, 175] on font "Painel Privado" at bounding box center [509, 169] width 109 height 20
